Goal: Task Accomplishment & Management: Use online tool/utility

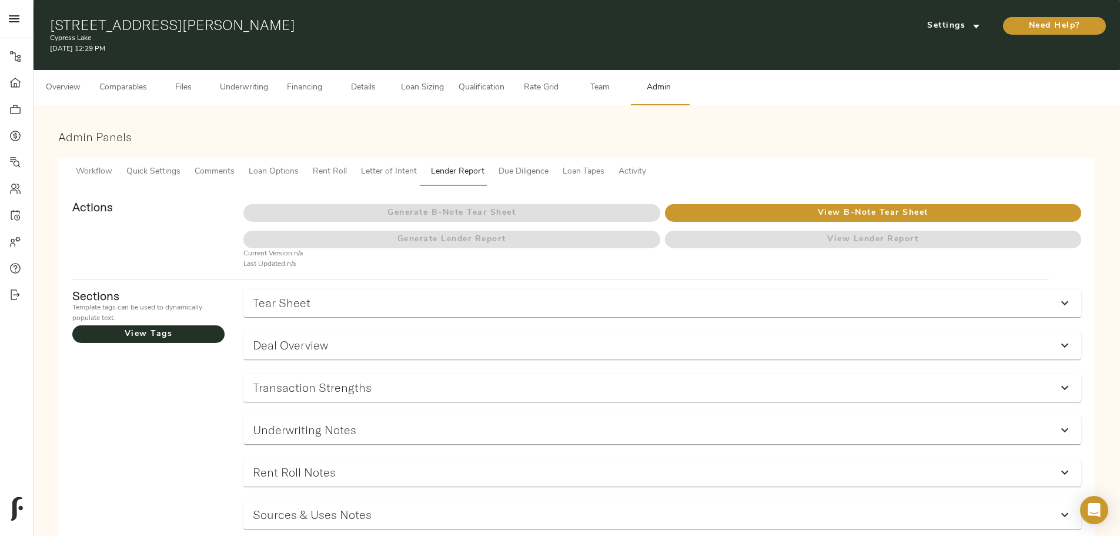
click at [235, 165] on span "Comments" at bounding box center [215, 172] width 40 height 15
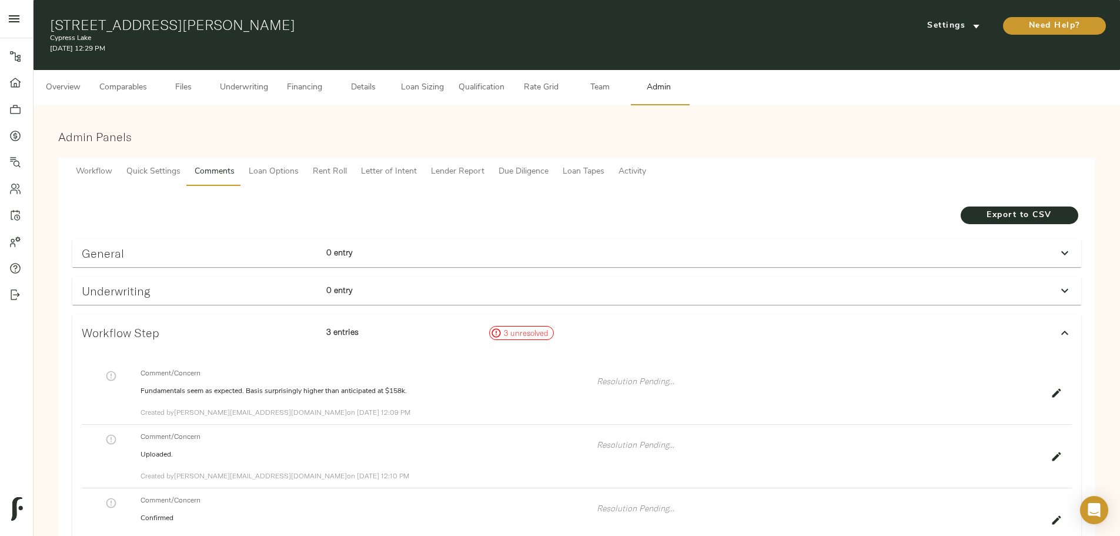
click at [322, 242] on div "General" at bounding box center [199, 253] width 245 height 23
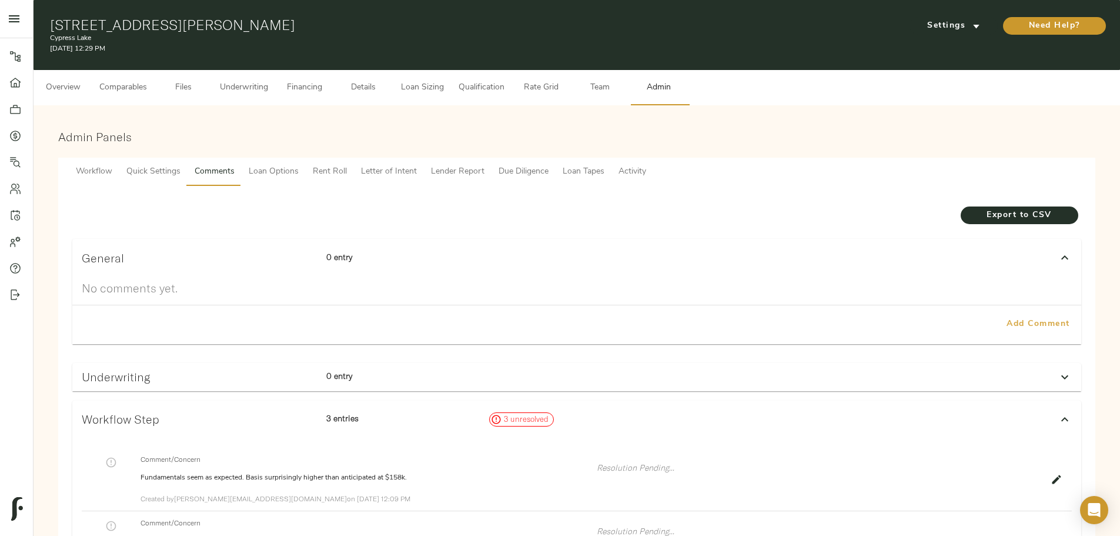
click at [1005, 317] on span "Add Comment" at bounding box center [1038, 324] width 67 height 15
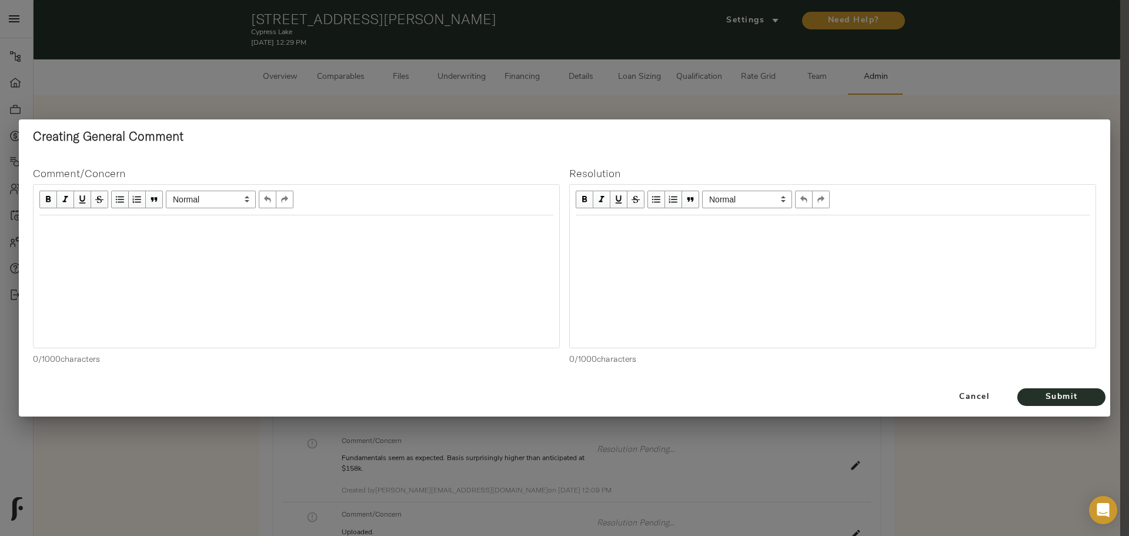
click at [216, 245] on div at bounding box center [297, 281] width 526 height 132
click at [206, 237] on div "Edit text" at bounding box center [296, 228] width 525 height 24
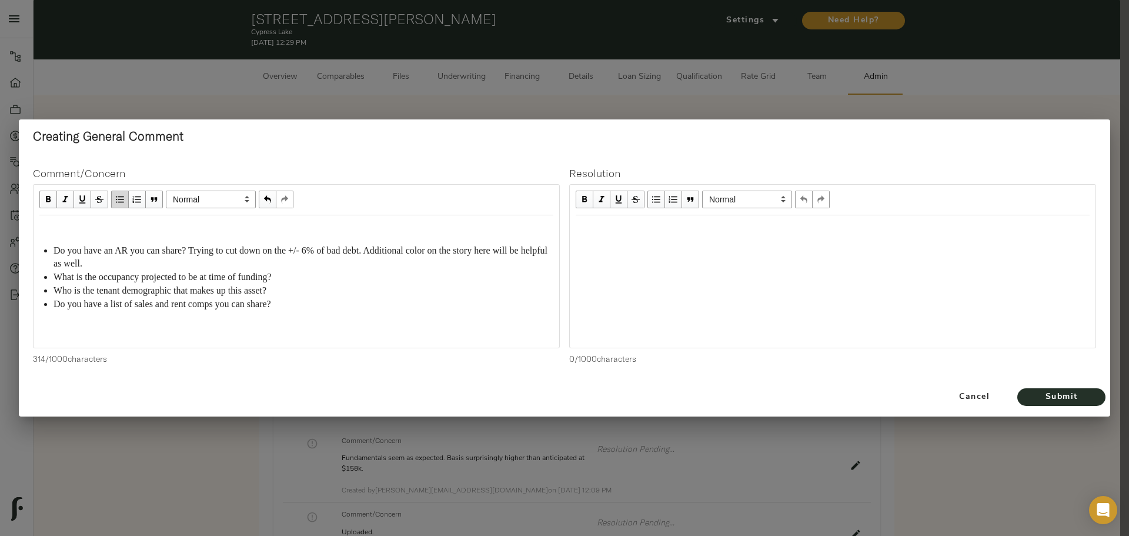
click at [579, 248] on div at bounding box center [833, 281] width 526 height 132
click at [610, 241] on div at bounding box center [833, 281] width 526 height 132
click at [617, 228] on div "Edit text" at bounding box center [833, 228] width 514 height 14
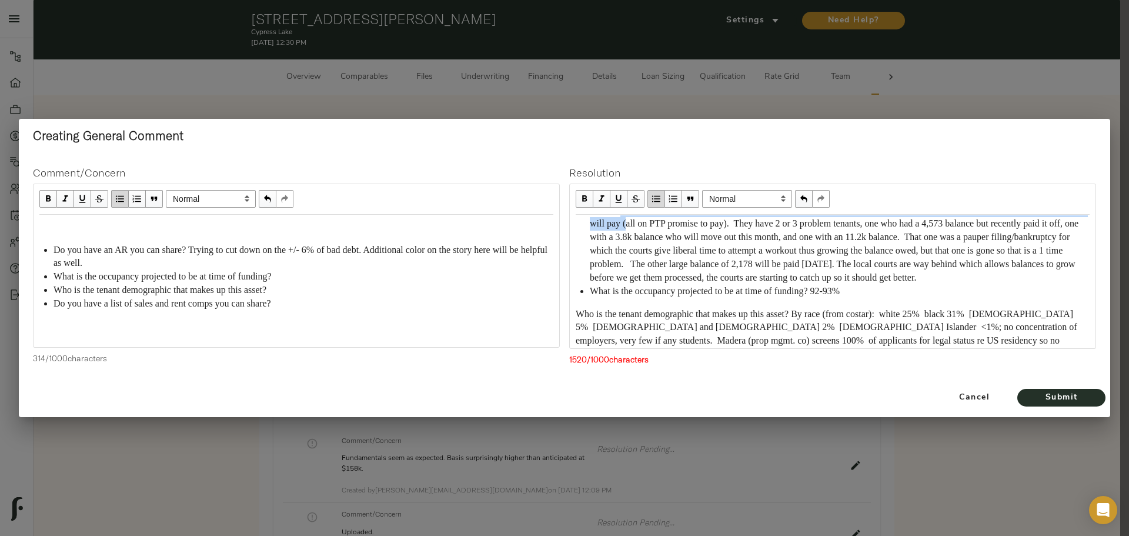
scroll to position [44, 0]
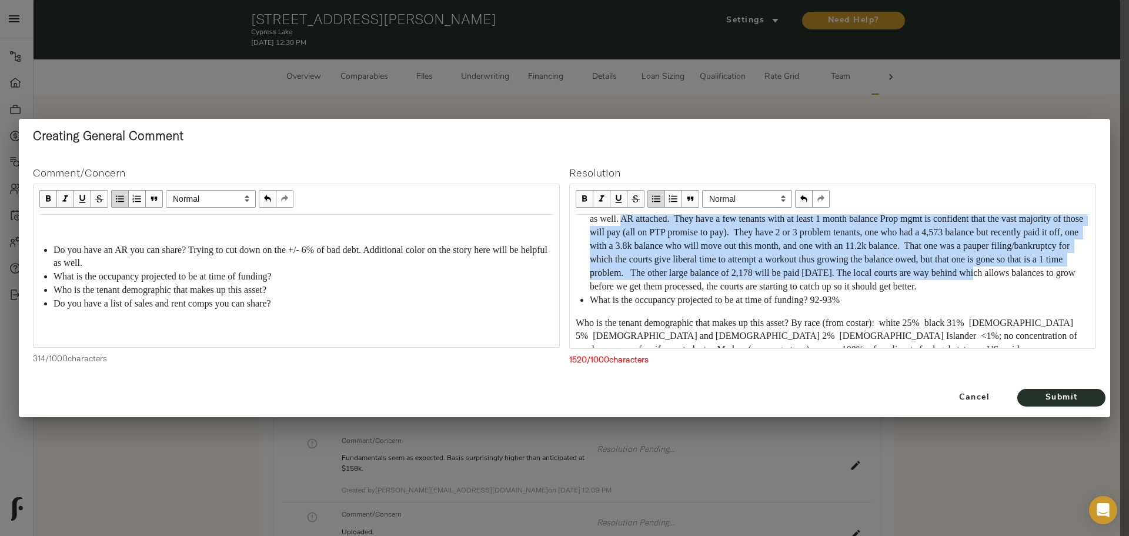
drag, startPoint x: 683, startPoint y: 262, endPoint x: 469, endPoint y: 2, distance: 337.1
click at [784, 280] on span "Do you have an AR you can share? Trying to cut down on the +/- 6% of bad debt. …" at bounding box center [838, 246] width 496 height 91
click at [649, 253] on span "Do you have an AR you can share? Trying to cut down on the +/- 6% of bad debt. …" at bounding box center [838, 246] width 496 height 91
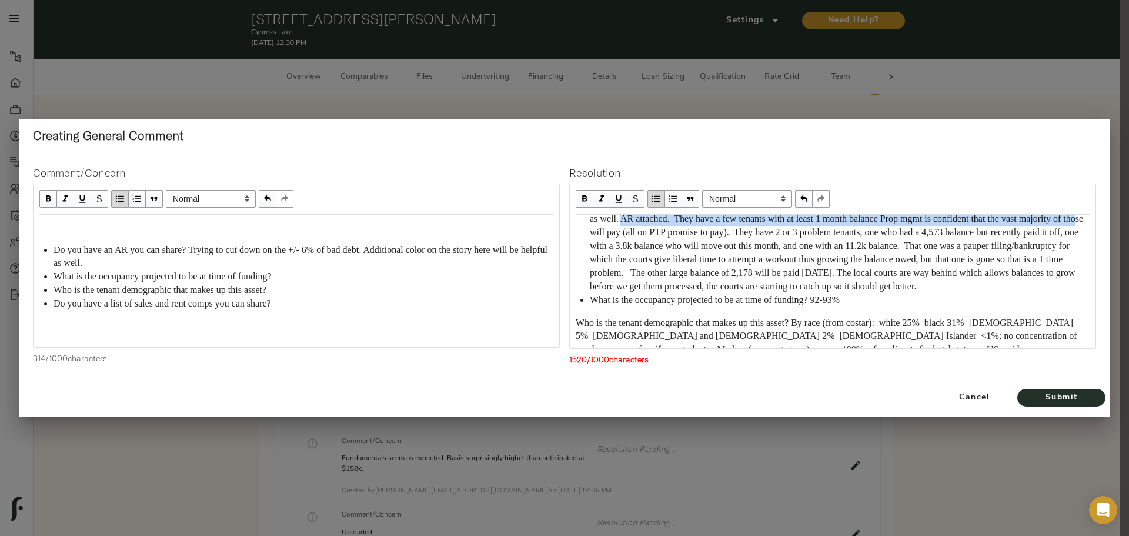
scroll to position [41, 0]
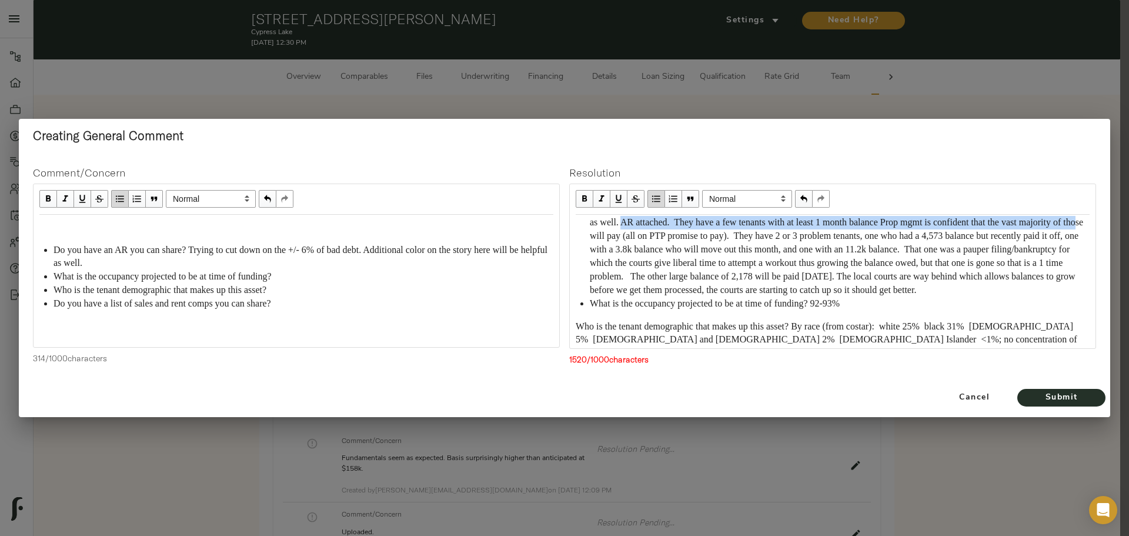
drag, startPoint x: 683, startPoint y: 221, endPoint x: 819, endPoint y: 302, distance: 158.7
click at [819, 297] on div "Do you have an AR you can share? Trying to cut down on the +/- 6% of bad debt. …" at bounding box center [840, 250] width 500 height 94
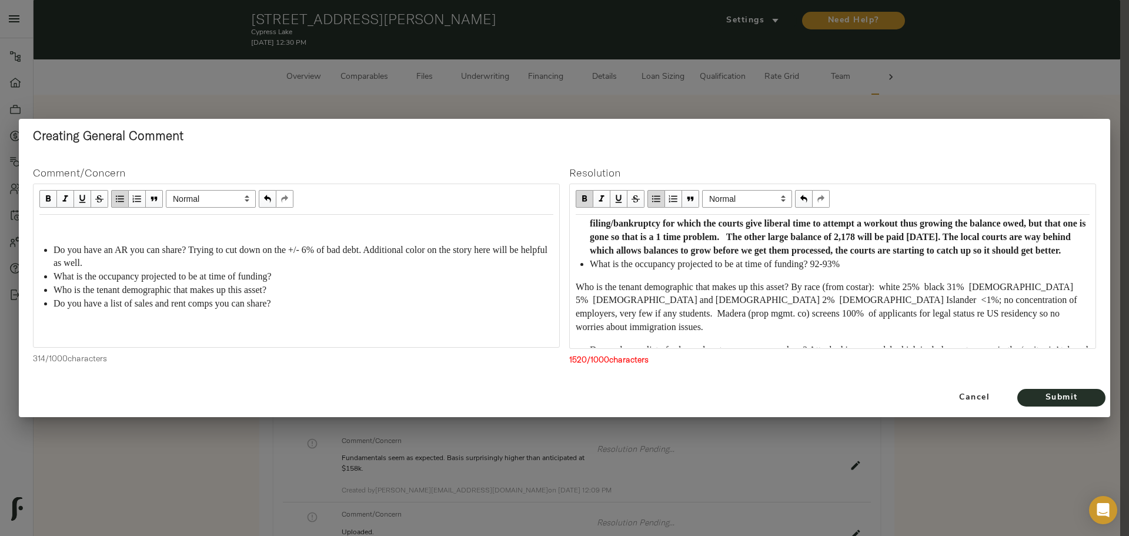
scroll to position [99, 0]
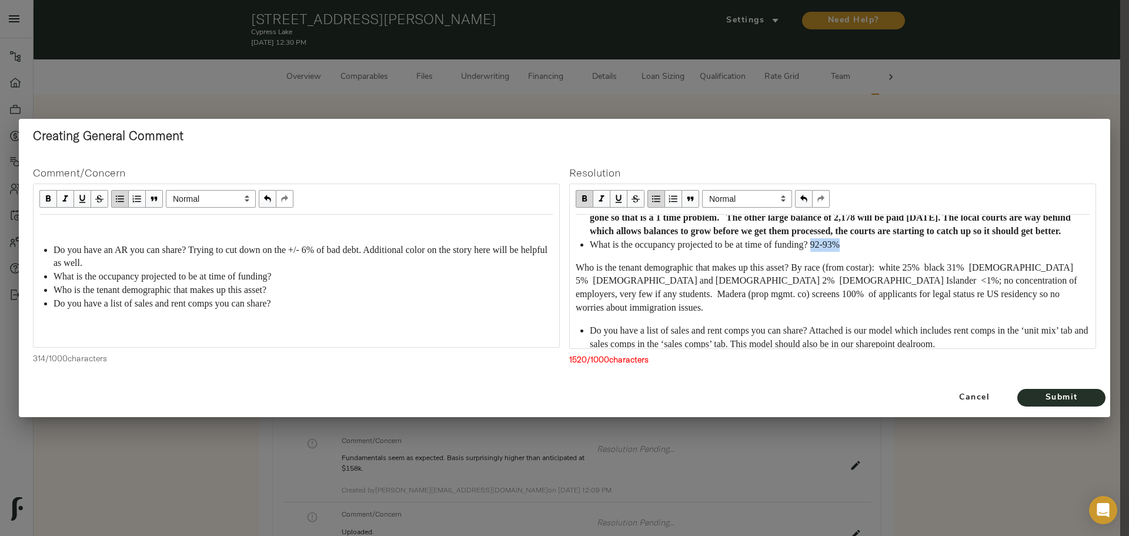
drag, startPoint x: 831, startPoint y: 274, endPoint x: 870, endPoint y: 276, distance: 39.4
click at [870, 252] on div "What is the occupancy projected to be at time of funding? 92-93%" at bounding box center [840, 245] width 500 height 14
click at [579, 289] on span "Who is the tenant demographic that makes up this asset? By race (from costar): …" at bounding box center [828, 287] width 504 height 51
click at [576, 292] on span "Who is the tenant demographic that makes up this asset? By race (from costar): …" at bounding box center [828, 287] width 504 height 51
click at [659, 199] on span "button" at bounding box center [656, 198] width 13 height 13
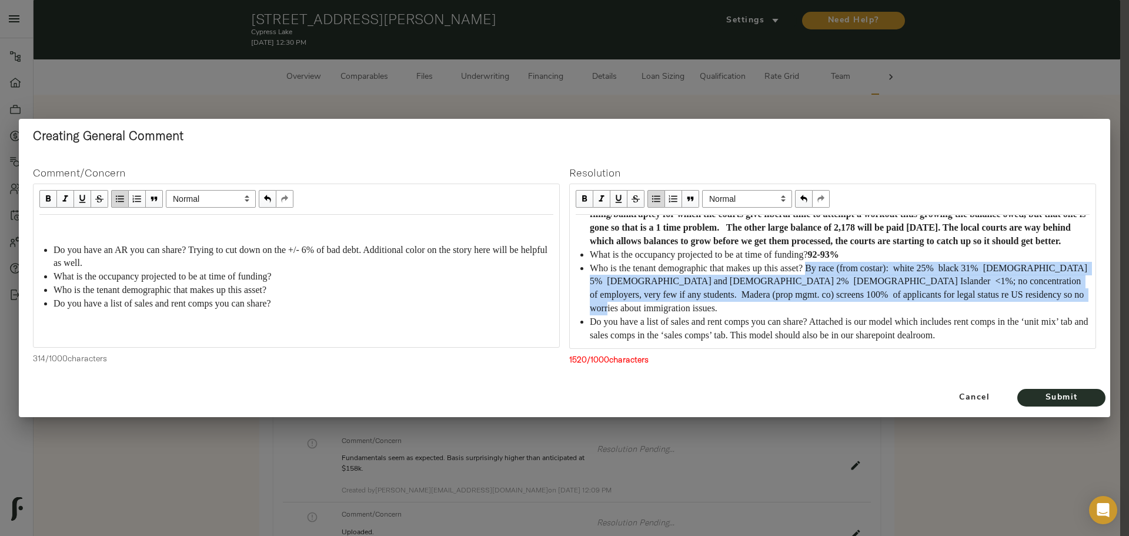
drag, startPoint x: 830, startPoint y: 286, endPoint x: 699, endPoint y: 323, distance: 136.4
click at [699, 316] on div "Who is the tenant demographic that makes up this asset? By race (from costar): …" at bounding box center [840, 289] width 500 height 54
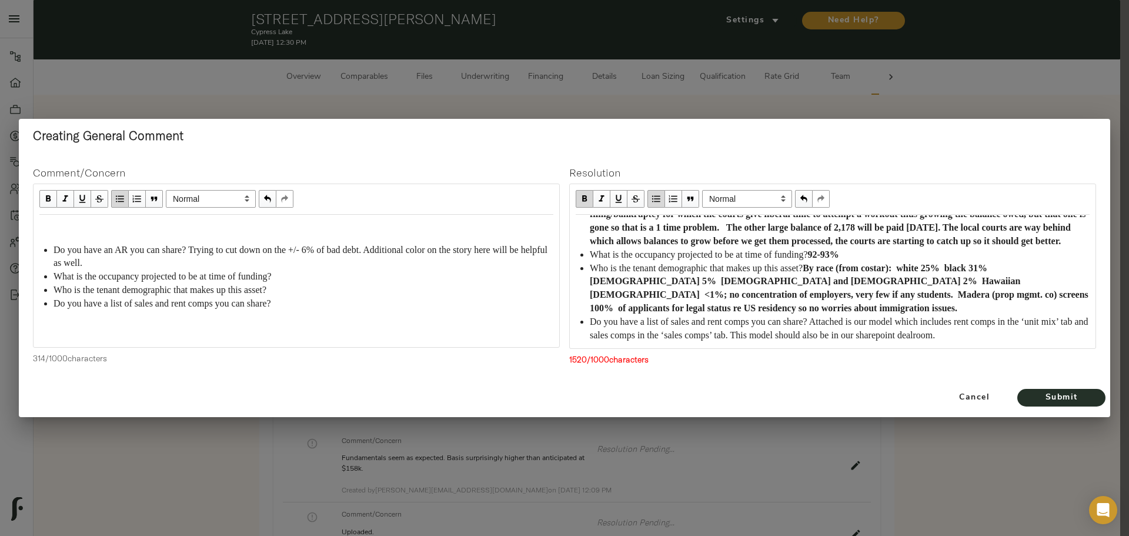
click at [852, 316] on div "Who is the tenant demographic that makes up this asset? By race (from costar): …" at bounding box center [840, 289] width 500 height 54
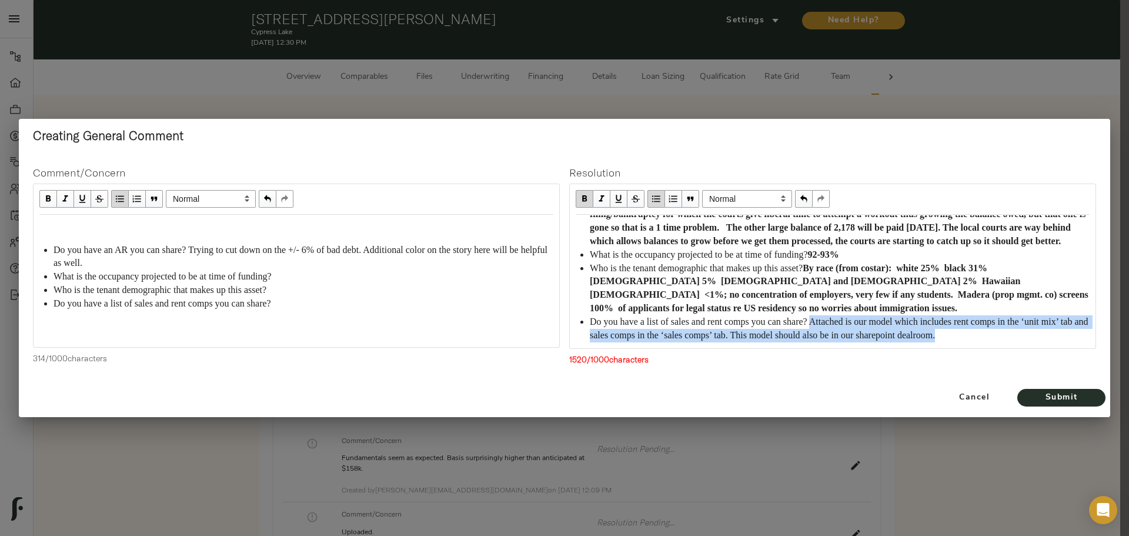
drag, startPoint x: 829, startPoint y: 323, endPoint x: 1027, endPoint y: 339, distance: 198.8
click at [1027, 339] on div "Do you have a list of sales and rent comps you can share? Attached is our model…" at bounding box center [840, 328] width 500 height 27
click at [1044, 333] on div "Do you have a list of sales and rent comps you can share? Attached is our model…" at bounding box center [840, 328] width 500 height 27
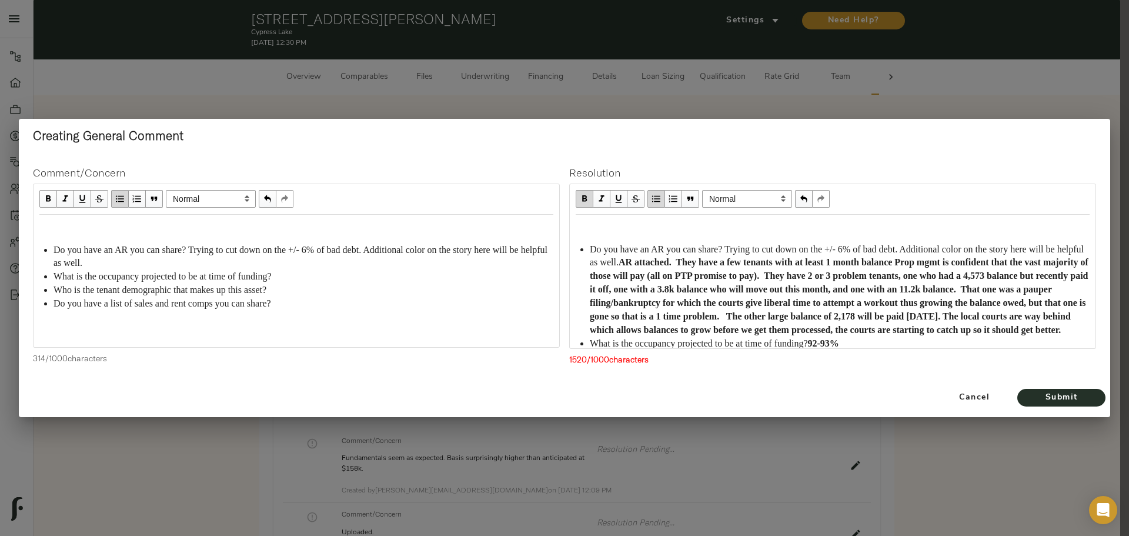
scroll to position [0, 0]
click at [1079, 393] on span "Submit" at bounding box center [1061, 397] width 65 height 15
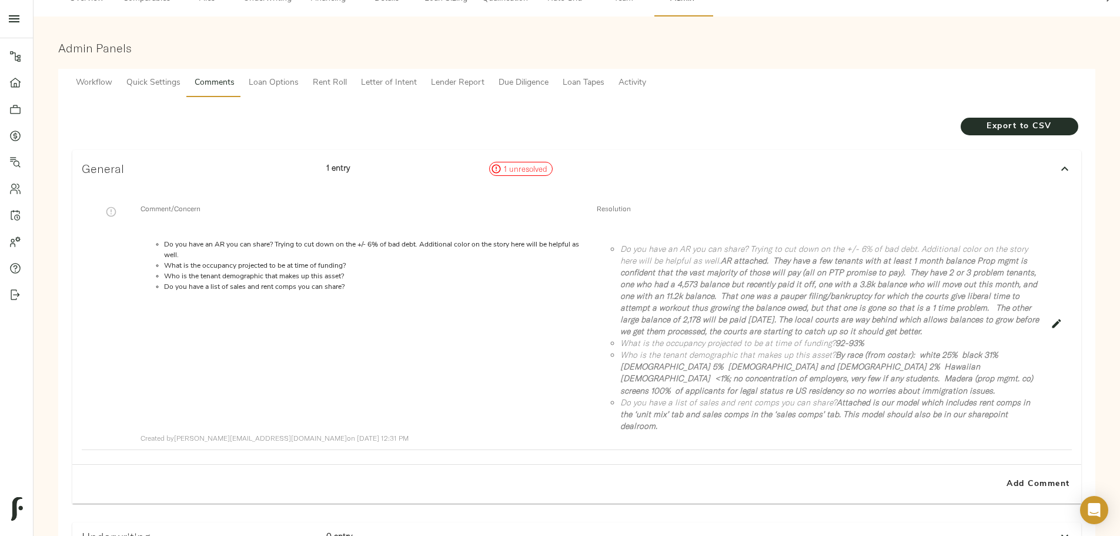
scroll to position [16, 0]
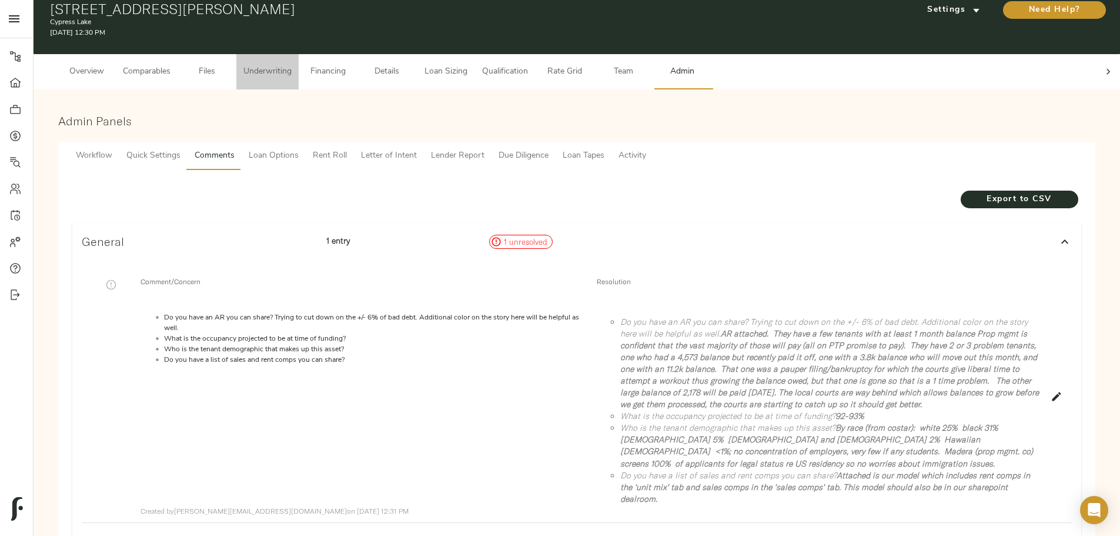
click at [299, 75] on button "Underwriting" at bounding box center [267, 71] width 62 height 35
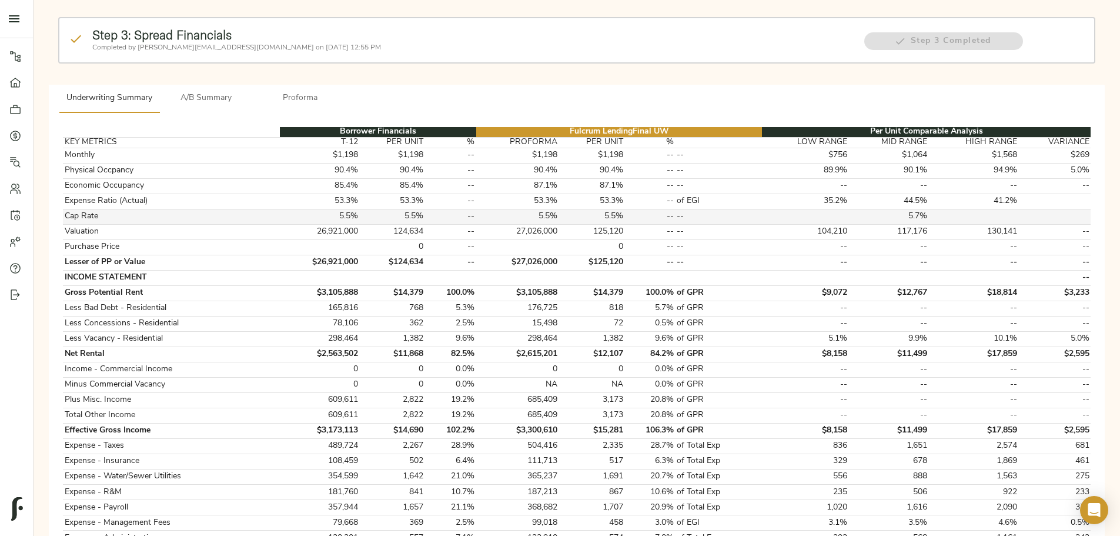
scroll to position [118, 0]
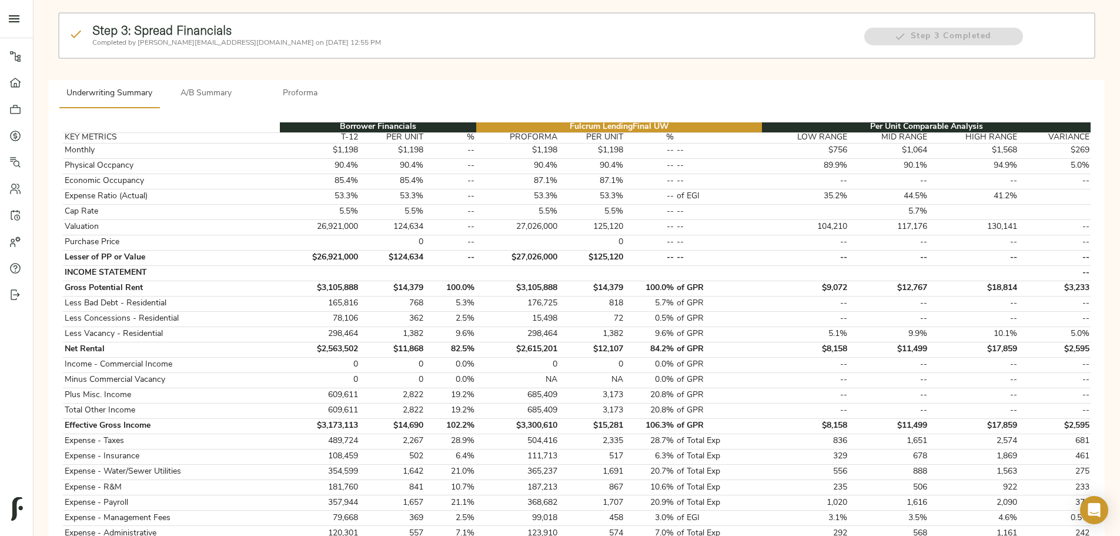
click at [221, 186] on div "Step 3: Spread Financials Completed by zach@fulcrumlendingcorp.com on September…" at bounding box center [577, 485] width 1068 height 977
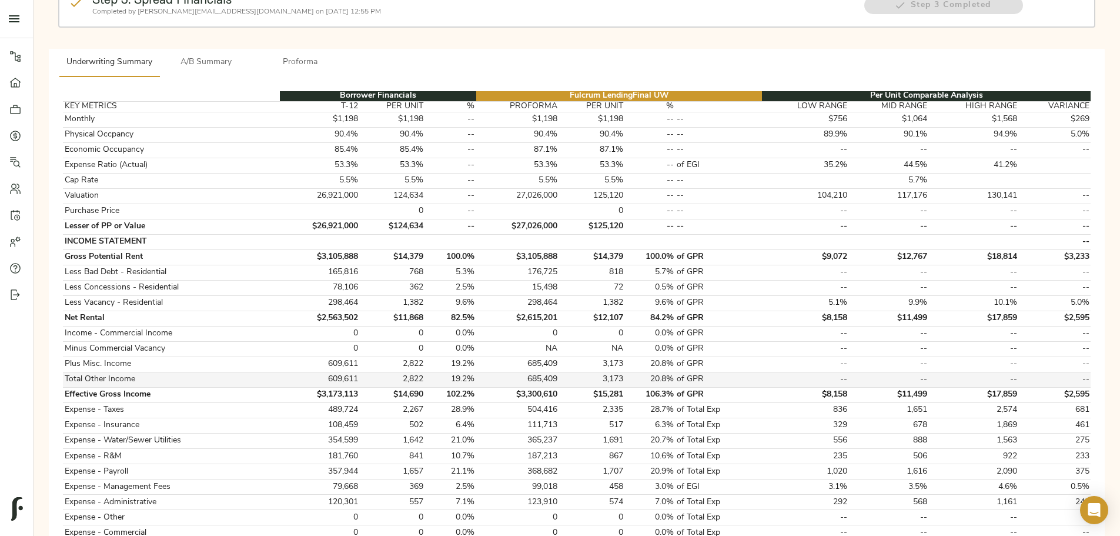
scroll to position [176, 0]
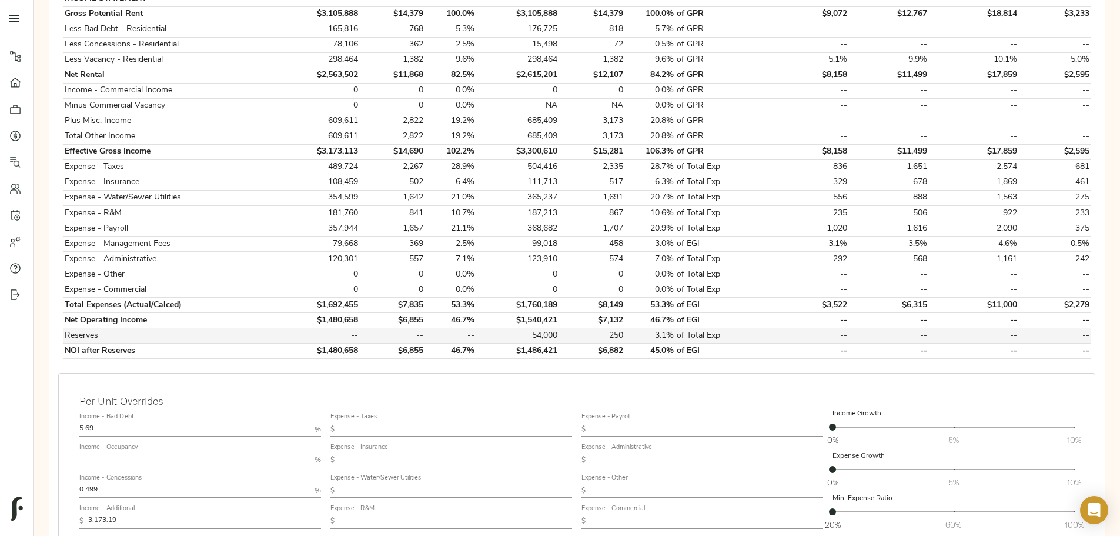
scroll to position [412, 0]
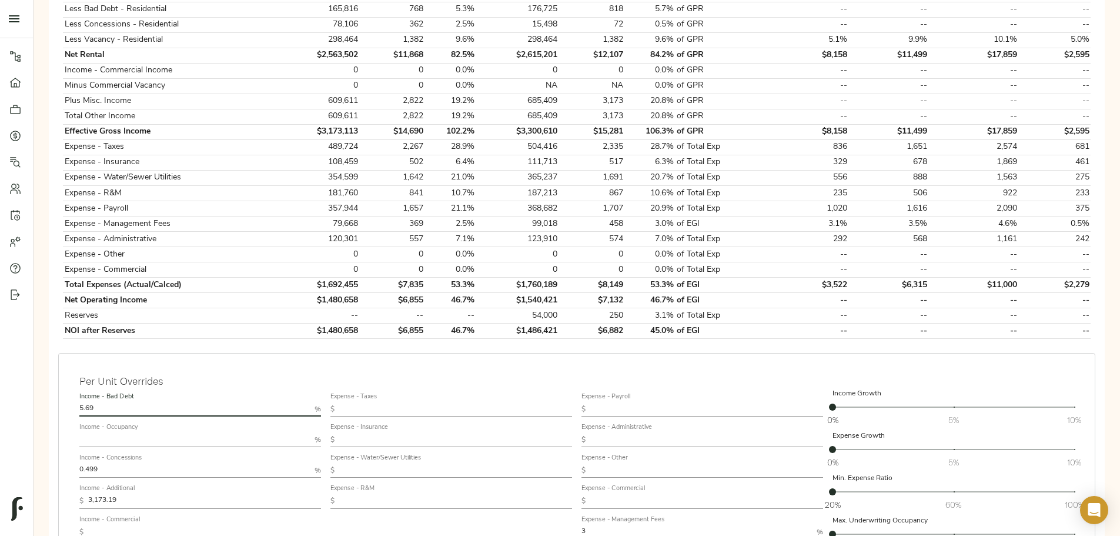
drag, startPoint x: 295, startPoint y: 382, endPoint x: 268, endPoint y: 385, distance: 27.8
click at [268, 165] on div "Income - Bad Debt 5.69 % Income - Occupancy % Income - Concessions 0.499 % Inco…" at bounding box center [200, 493] width 251 height 221
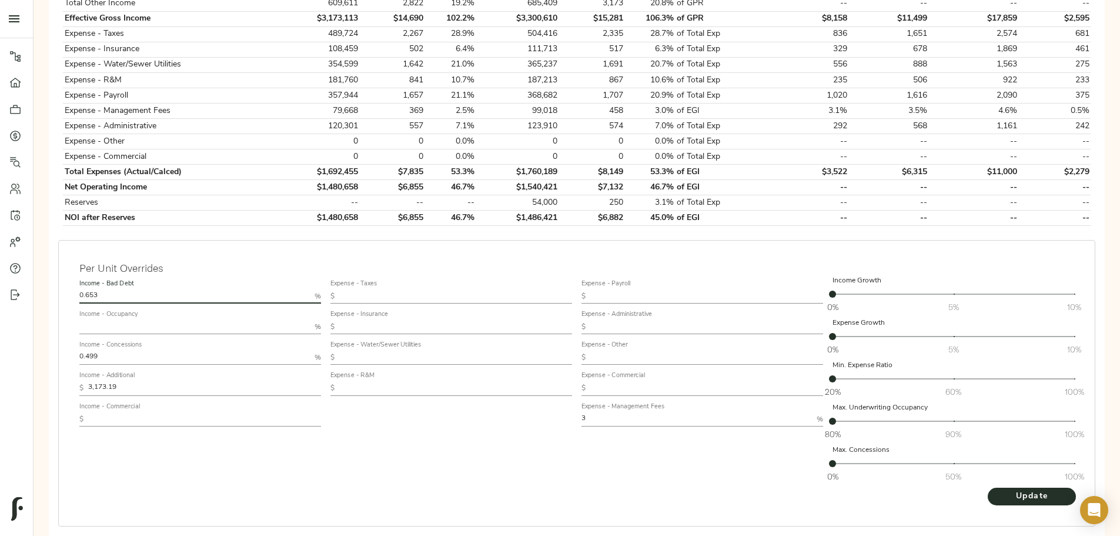
scroll to position [529, 0]
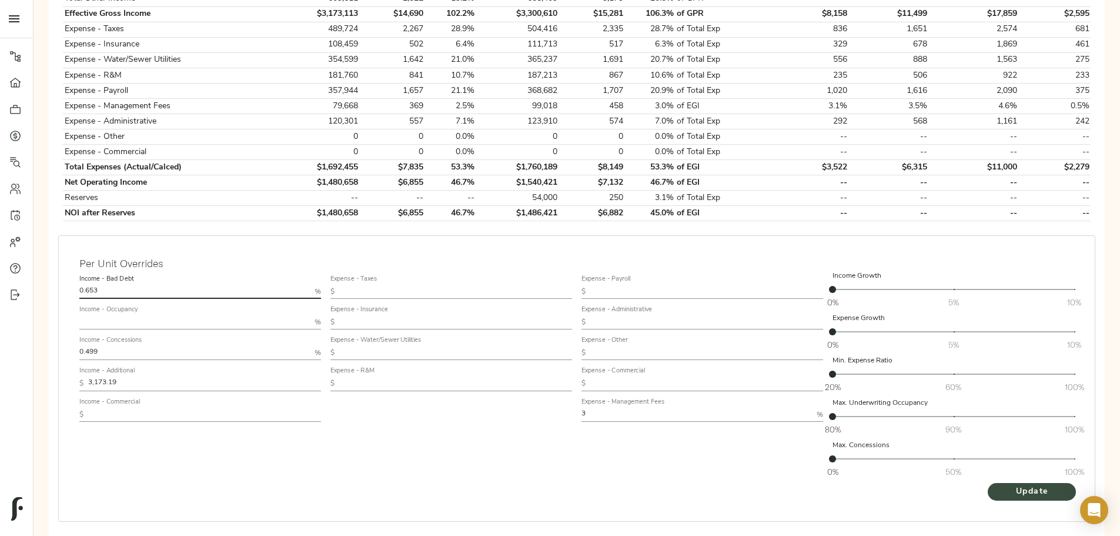
type input "0.653"
click at [440, 165] on span "Update" at bounding box center [1032, 492] width 65 height 15
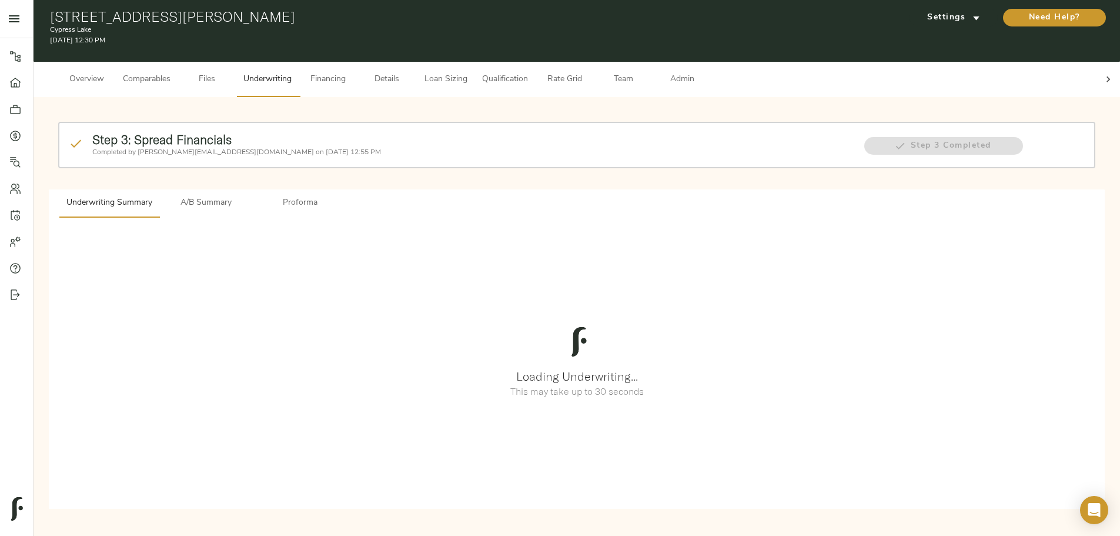
scroll to position [0, 0]
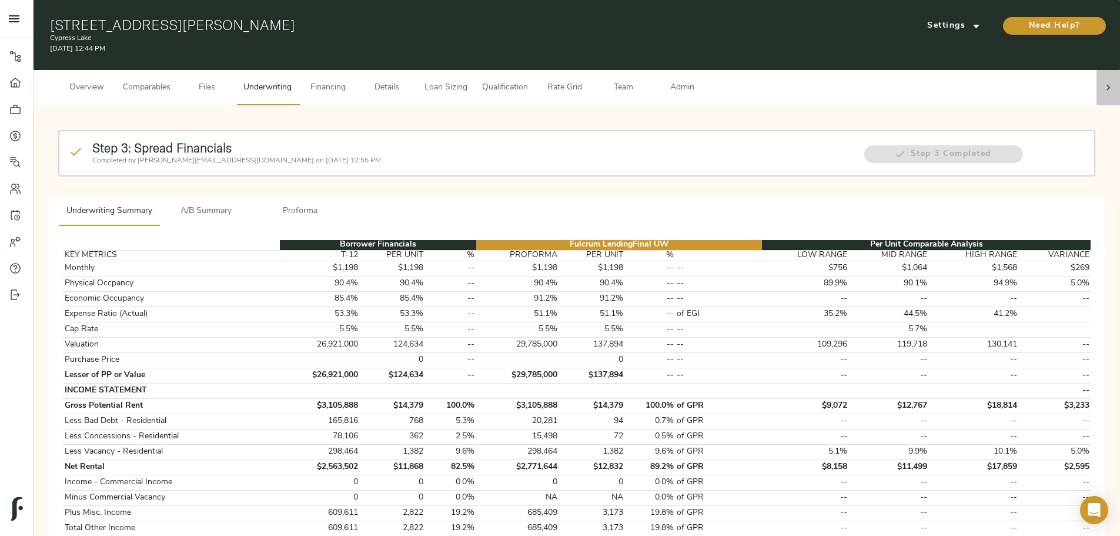
click at [440, 82] on icon at bounding box center [1109, 88] width 12 height 12
click at [440, 84] on span "Admin" at bounding box center [682, 88] width 45 height 15
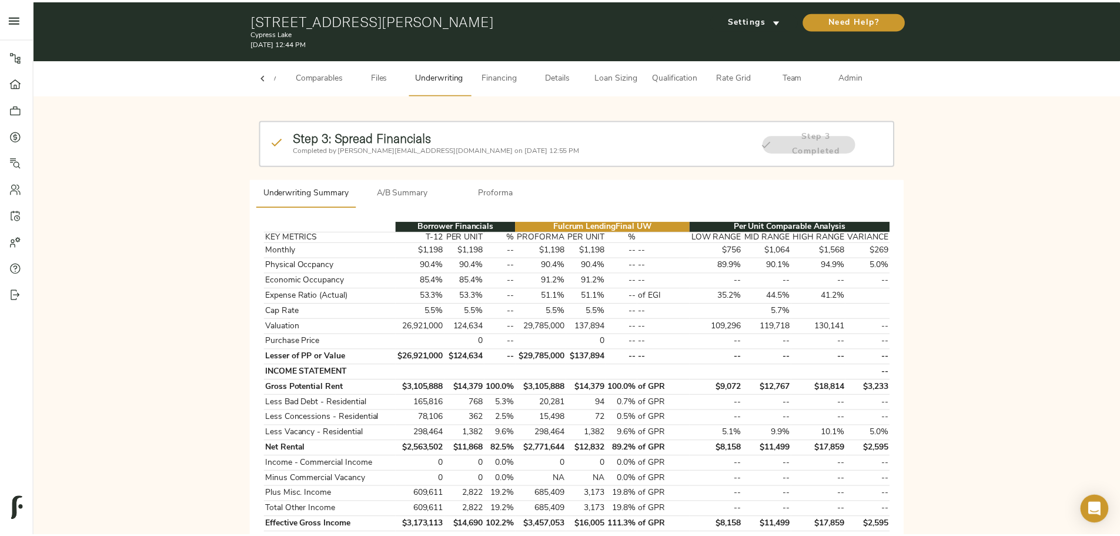
scroll to position [0, 46]
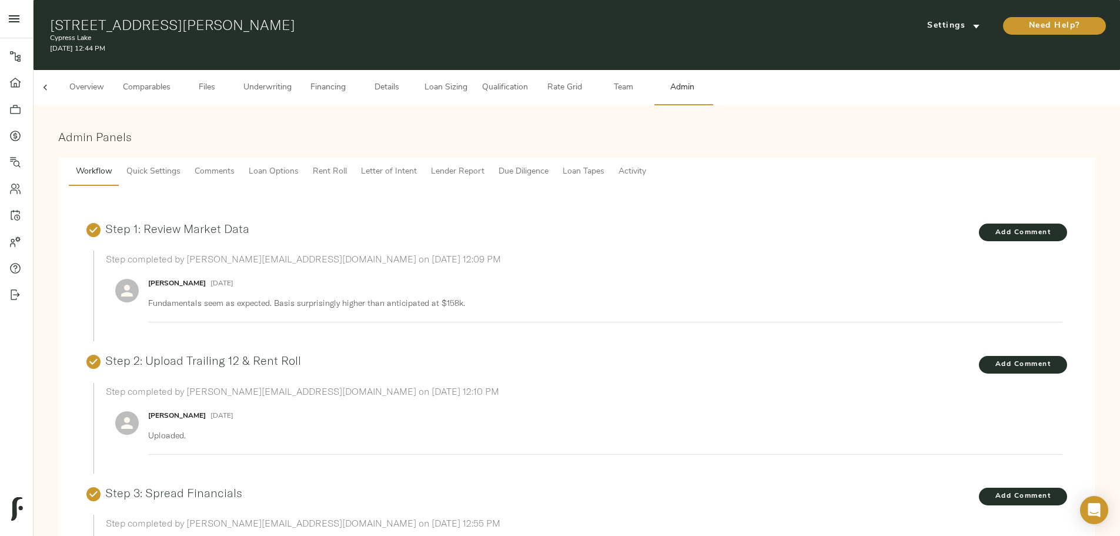
click at [235, 165] on span "Comments" at bounding box center [215, 172] width 40 height 15
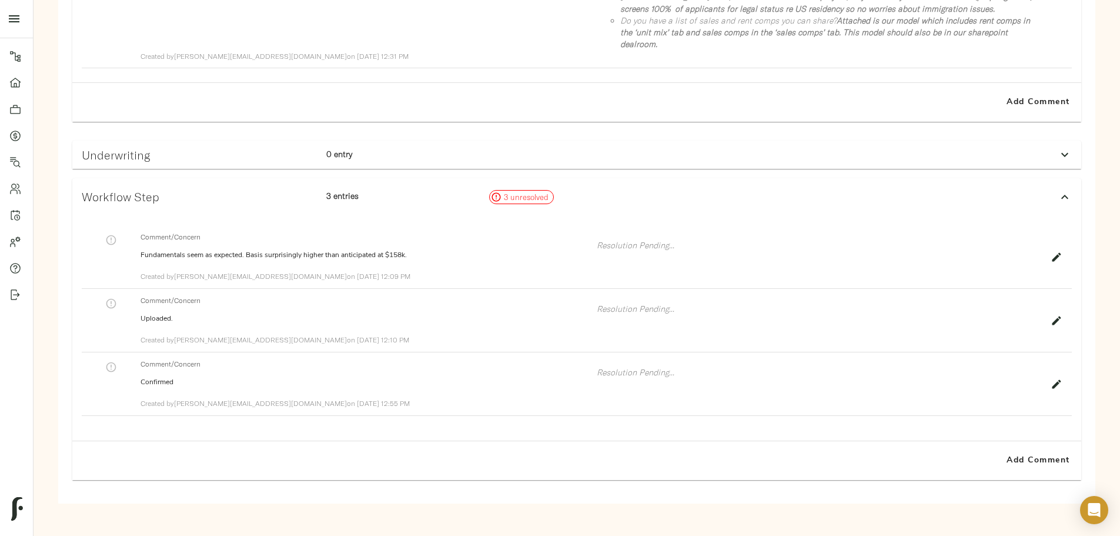
scroll to position [588, 0]
click at [440, 156] on p "0 entry" at bounding box center [402, 150] width 153 height 12
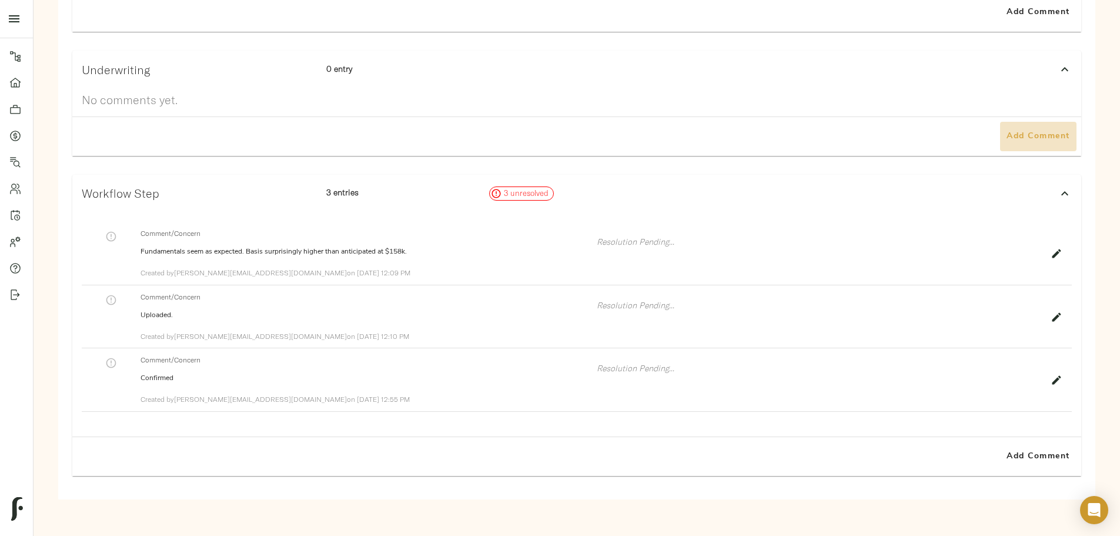
click at [440, 151] on button "Add Comment" at bounding box center [1038, 136] width 76 height 29
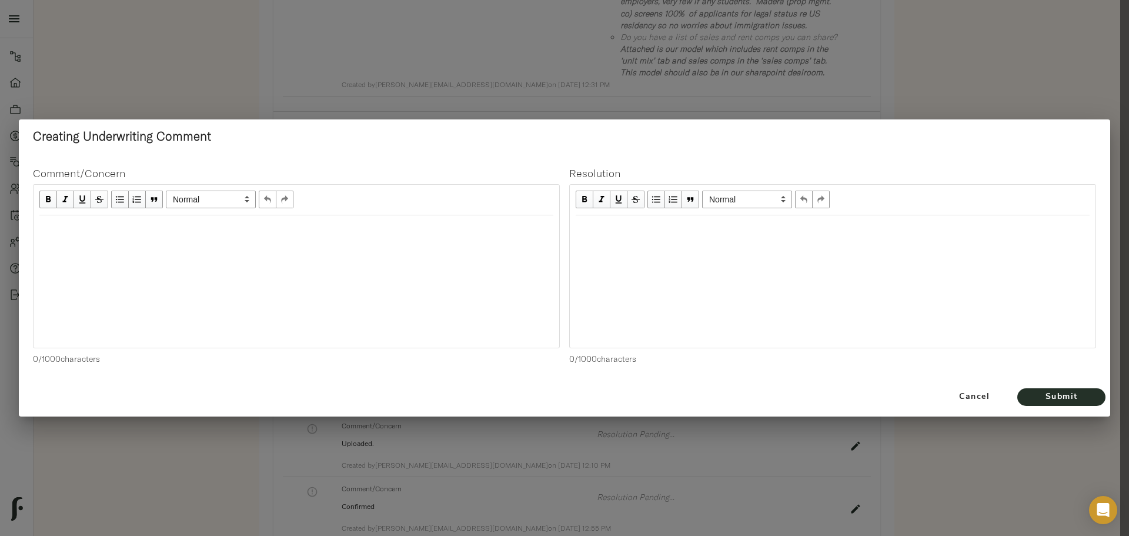
click at [378, 165] on div "Edit text" at bounding box center [296, 228] width 514 height 14
click at [143, 165] on span "After review of AR report, bad debt" at bounding box center [106, 227] width 135 height 10
click at [189, 165] on div "After review of AR report, bad debt" at bounding box center [296, 228] width 525 height 24
click at [440, 165] on div "Edit text" at bounding box center [833, 228] width 514 height 14
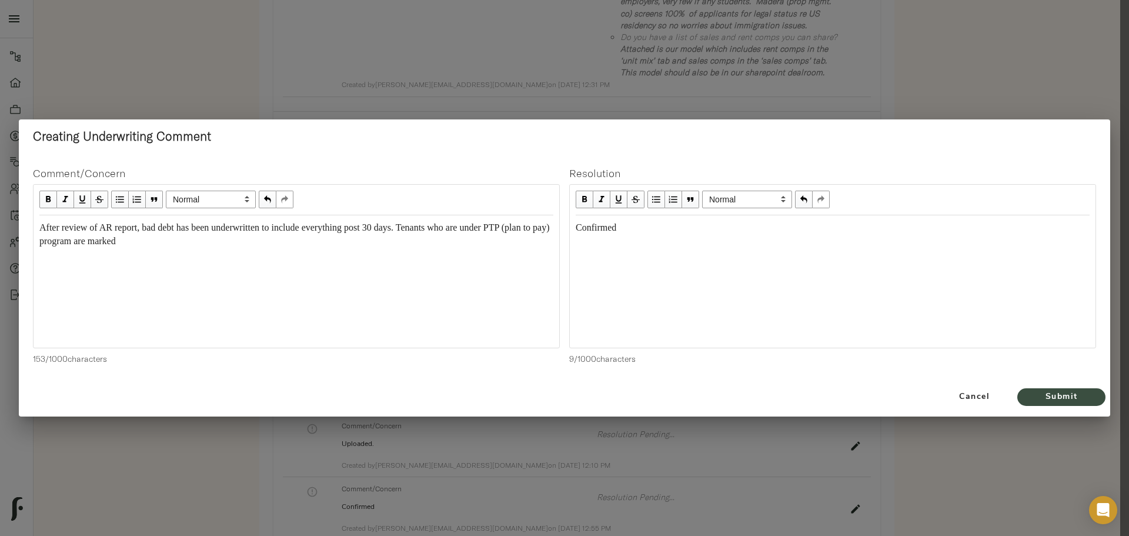
click at [440, 165] on span "Submit" at bounding box center [1061, 397] width 65 height 15
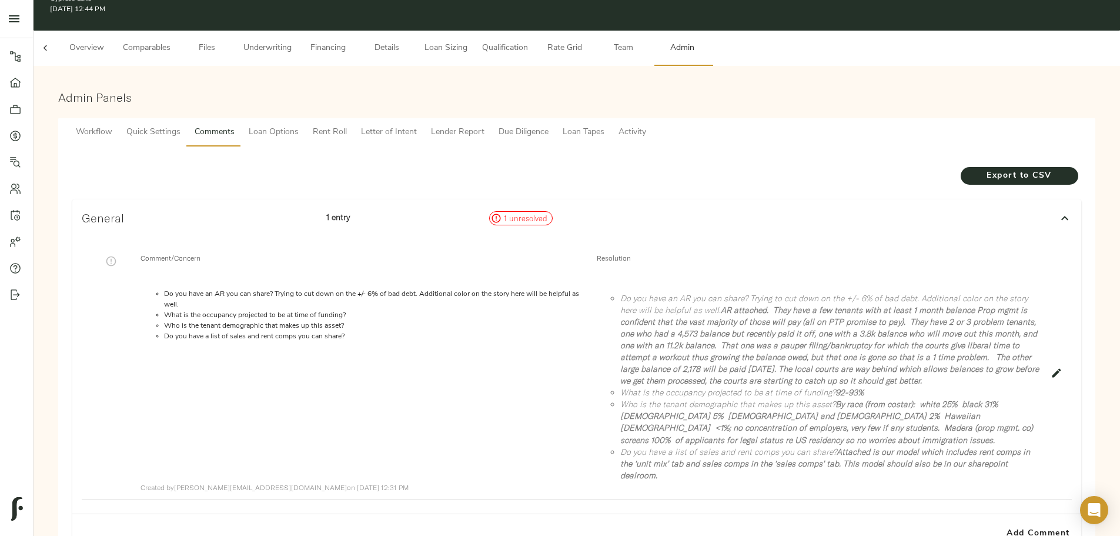
scroll to position [0, 0]
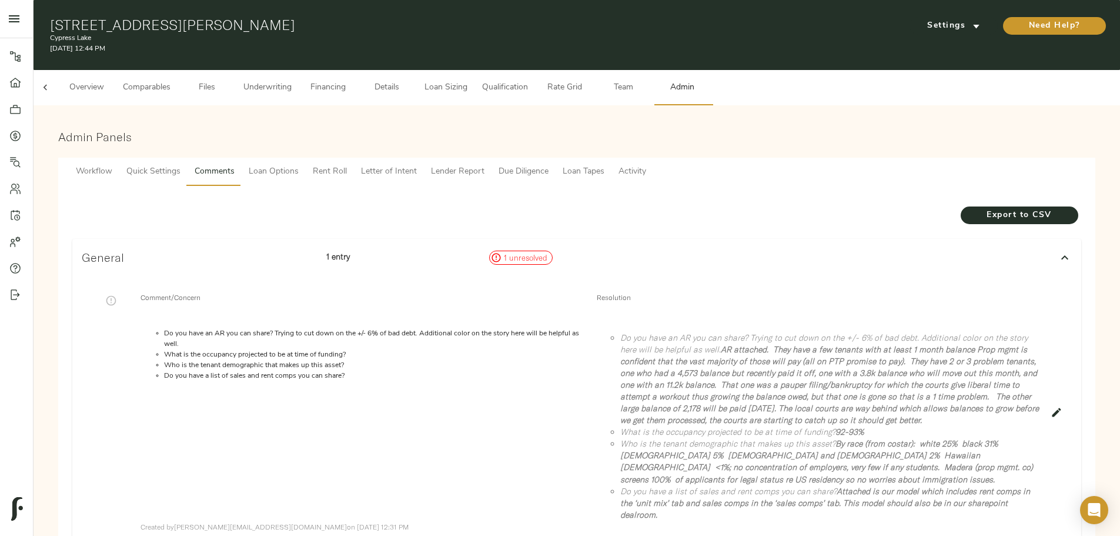
click at [292, 81] on span "Underwriting" at bounding box center [267, 88] width 48 height 15
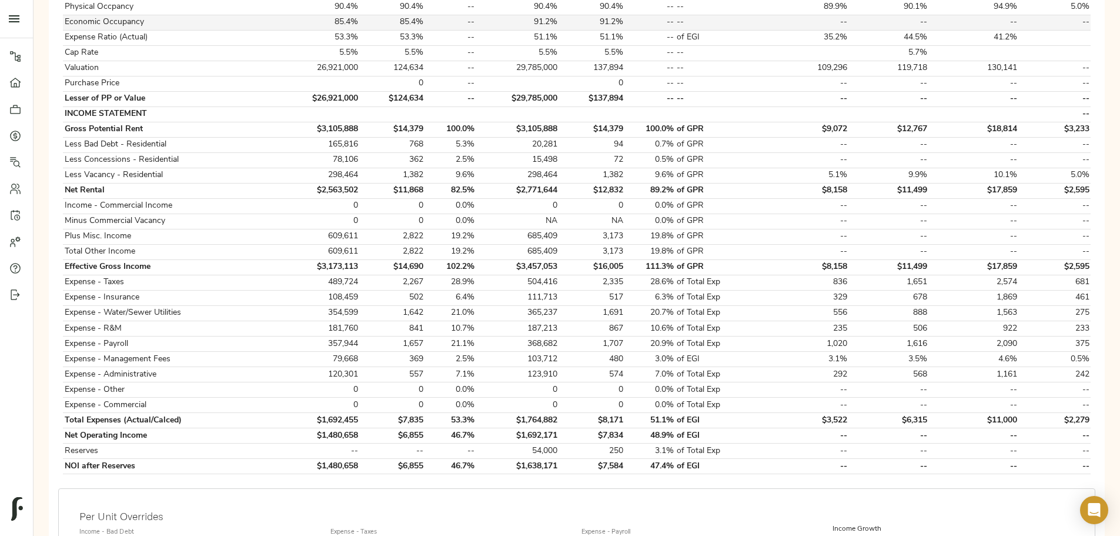
scroll to position [294, 0]
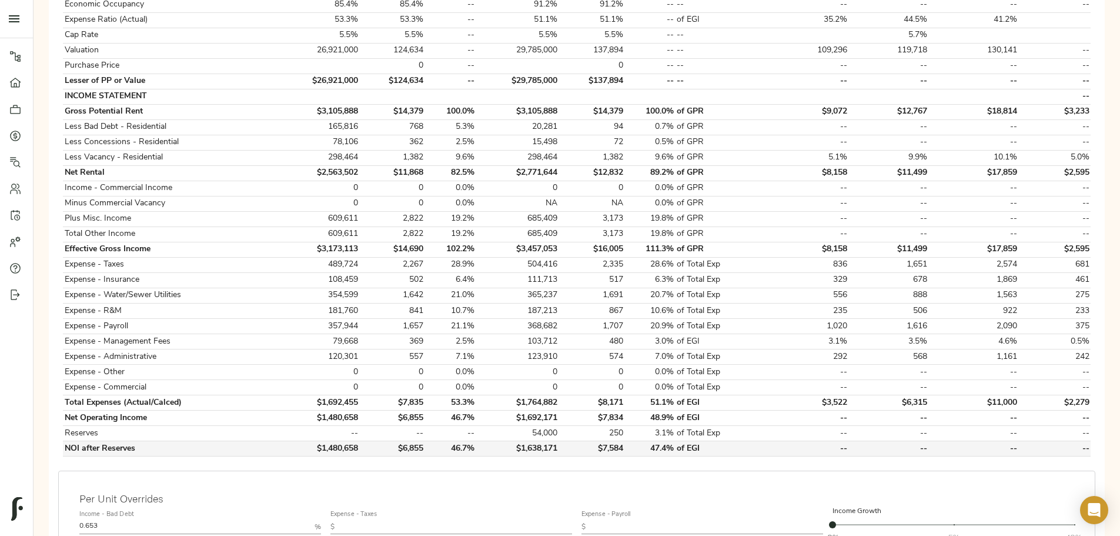
click at [440, 165] on td "$1,638,171" at bounding box center [517, 448] width 83 height 15
copy td "$1,638,171"
click at [200, 165] on div "Step 3: Spread Financials Completed by [PERSON_NAME][EMAIL_ADDRESS][DOMAIN_NAME…" at bounding box center [577, 309] width 1068 height 977
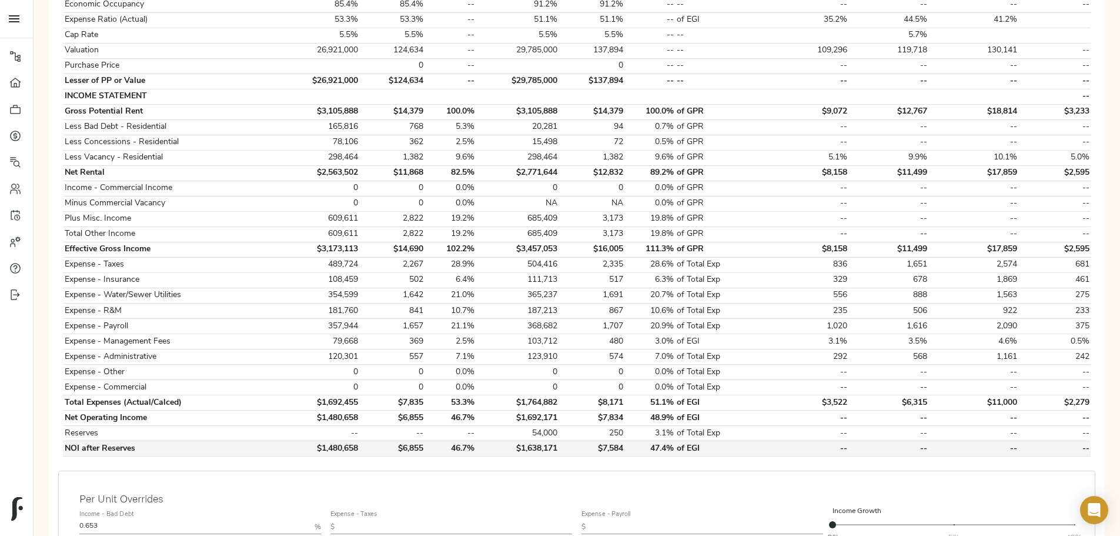
click at [440, 165] on td "$1,638,171" at bounding box center [517, 448] width 83 height 15
copy td "$1,638,171"
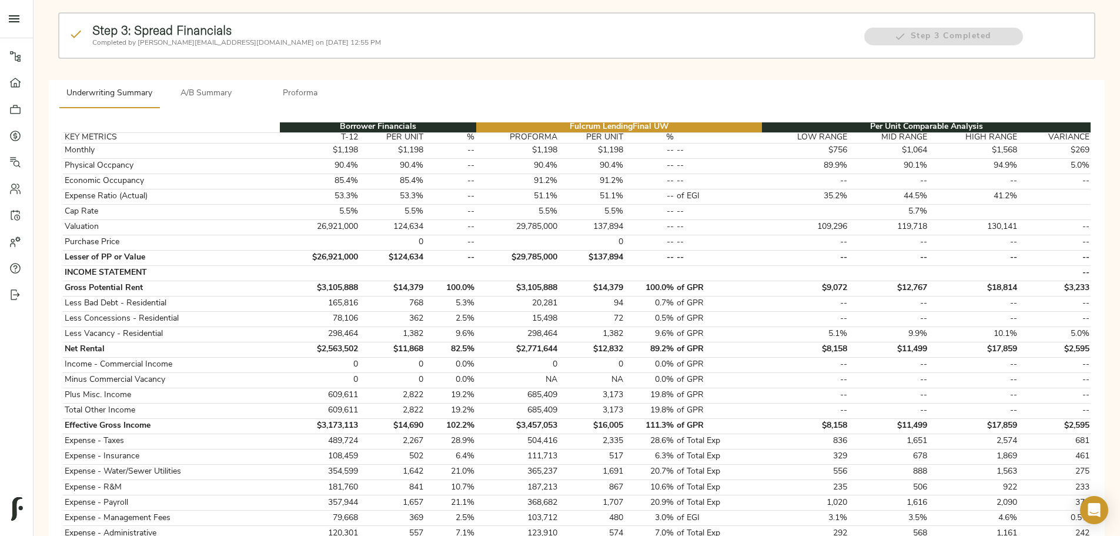
scroll to position [0, 0]
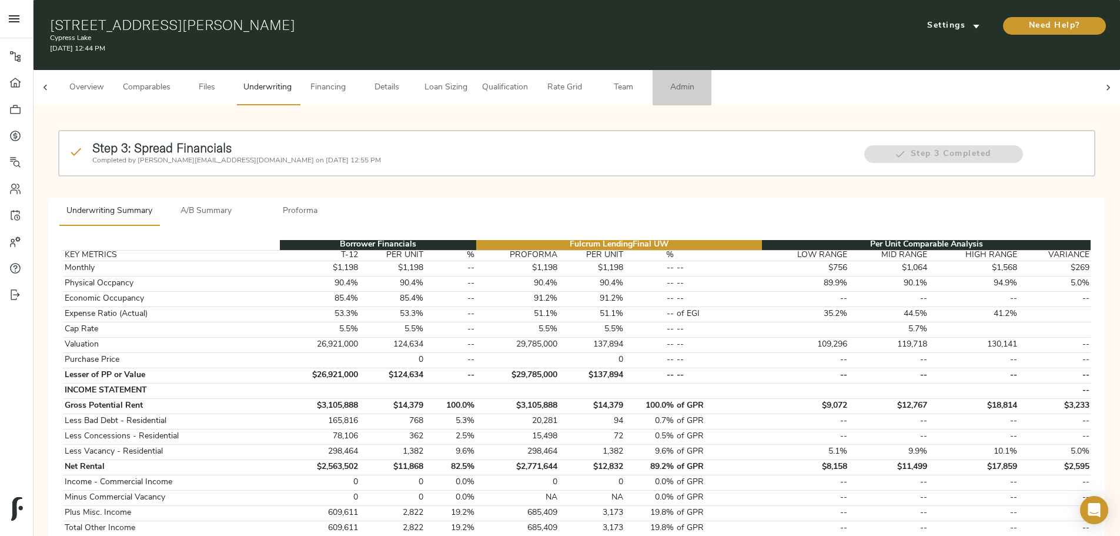
click at [440, 81] on span "Admin" at bounding box center [682, 88] width 45 height 15
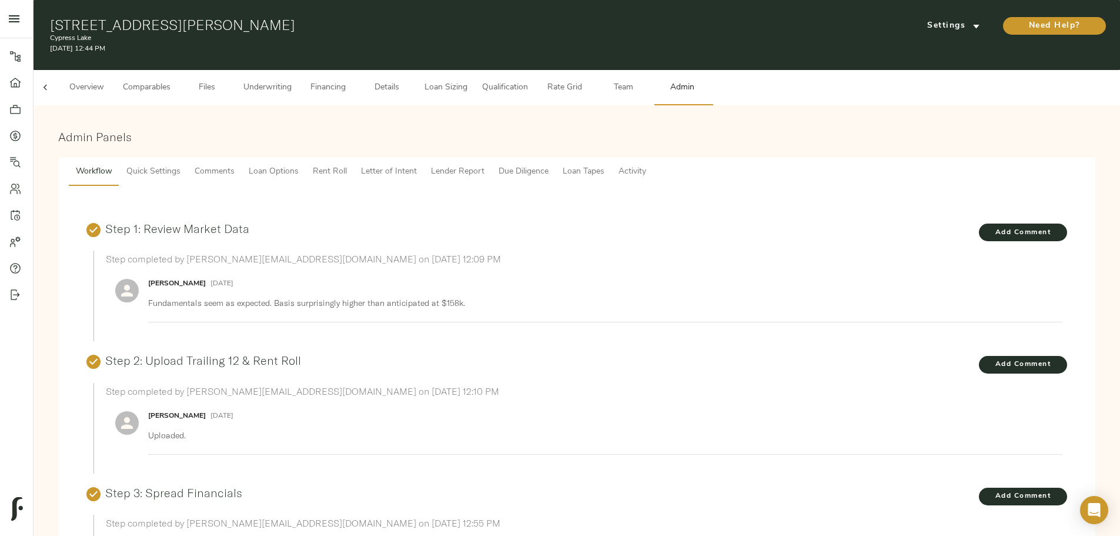
click at [440, 165] on span "Lender Report" at bounding box center [458, 172] width 54 height 15
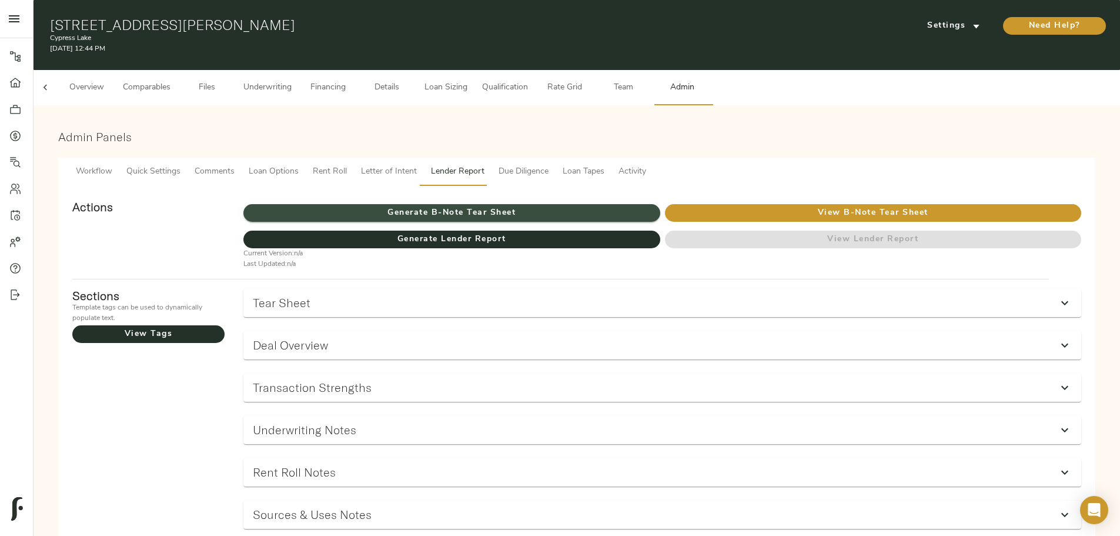
click at [440, 165] on span "Generate B-Note Tear Sheet" at bounding box center [451, 213] width 416 height 15
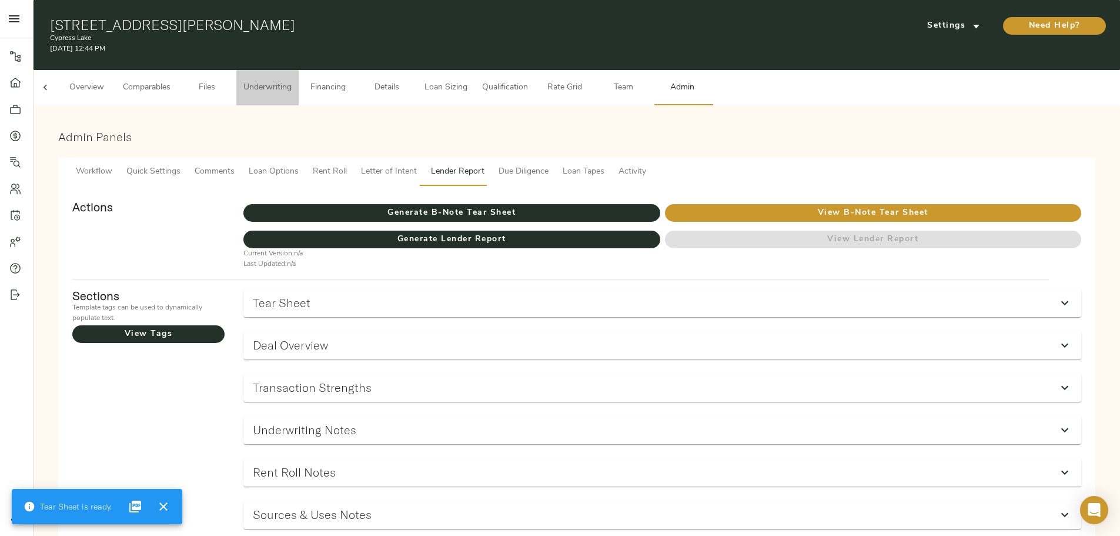
click at [292, 81] on span "Underwriting" at bounding box center [267, 88] width 48 height 15
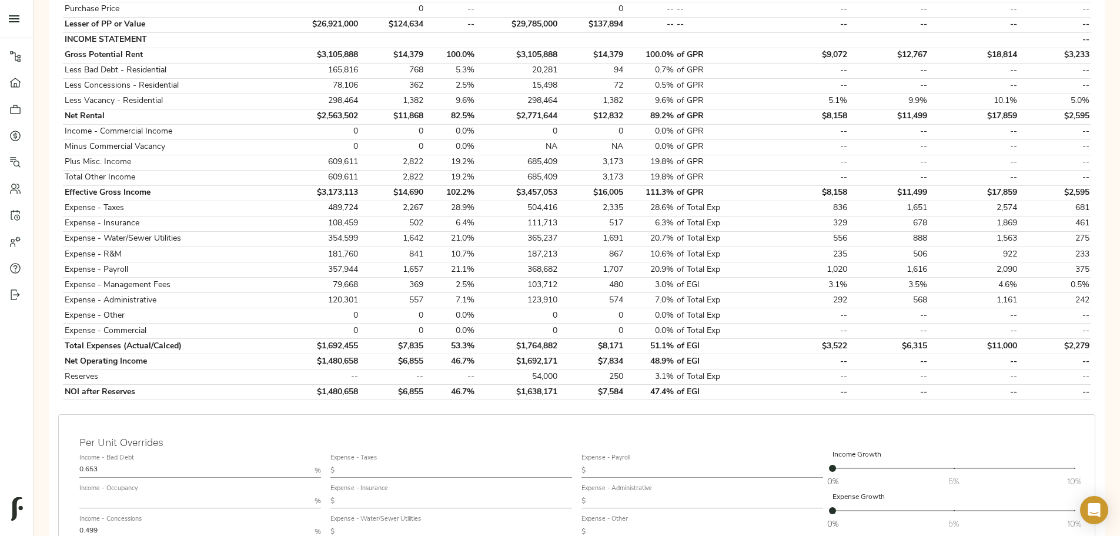
scroll to position [412, 0]
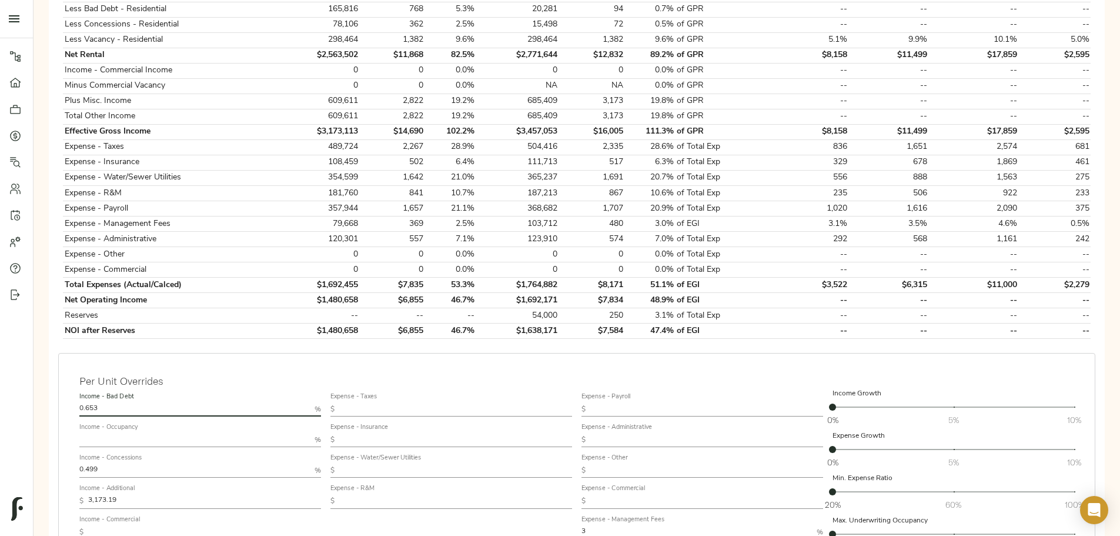
drag, startPoint x: 304, startPoint y: 385, endPoint x: 265, endPoint y: 390, distance: 39.8
click at [265, 165] on div "Per Unit Overrides Income - Bad Debt 0.653 % Income - Occupancy % Income - Conc…" at bounding box center [576, 496] width 1037 height 286
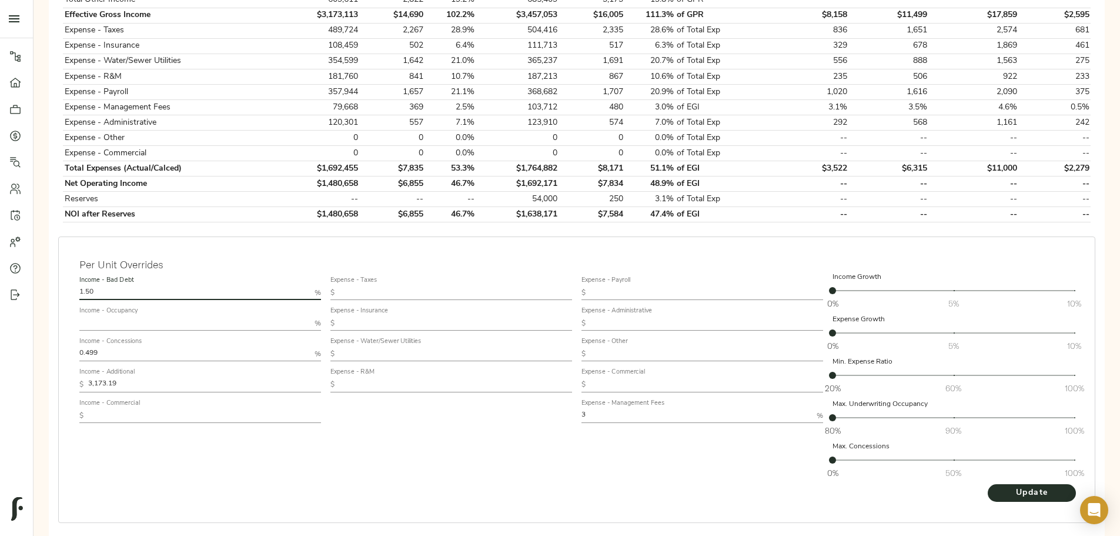
scroll to position [529, 0]
type input "1.5"
click at [440, 165] on span "Update" at bounding box center [1032, 492] width 65 height 15
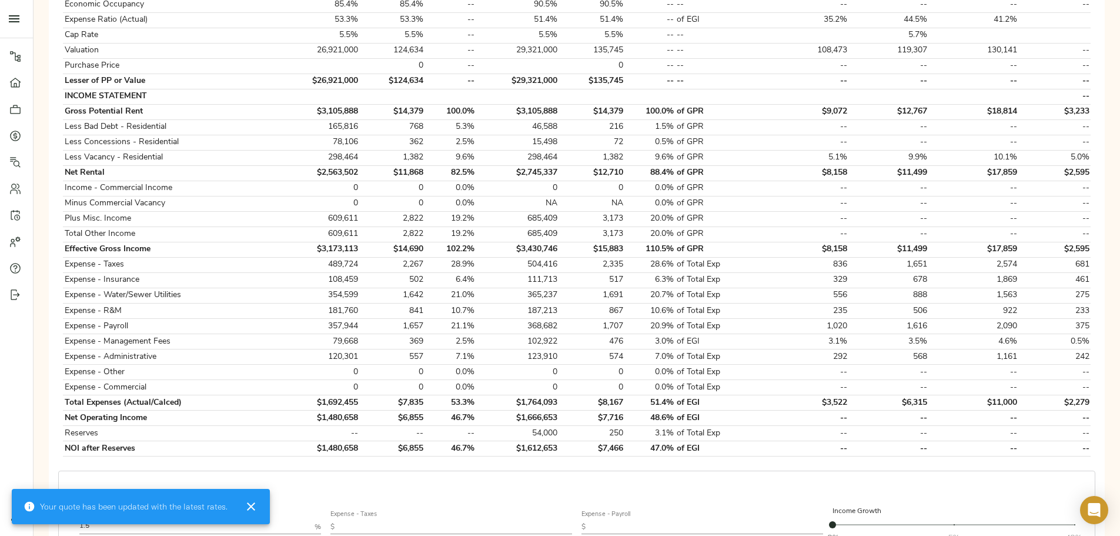
scroll to position [412, 0]
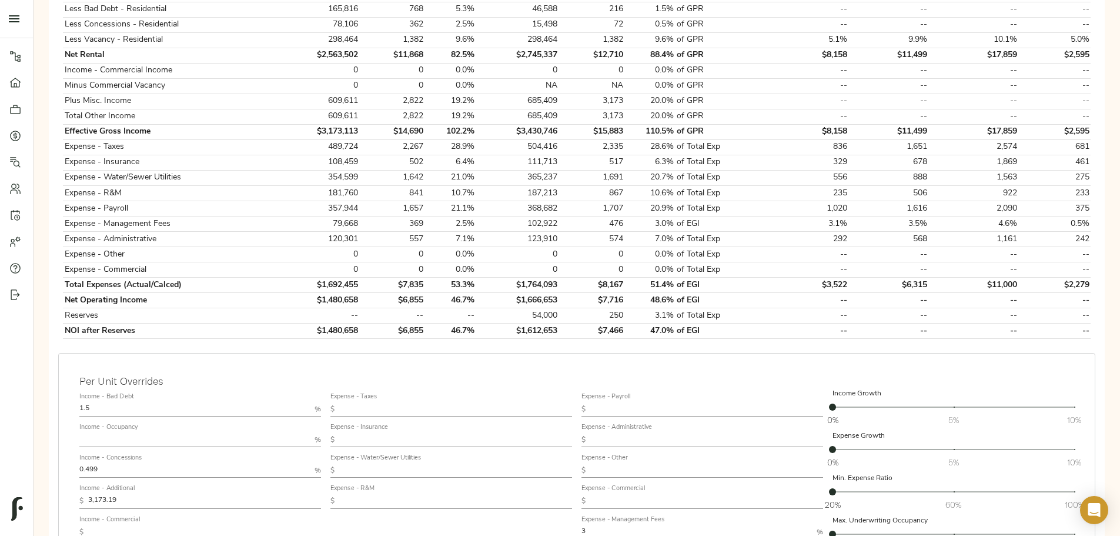
click at [276, 165] on input "1.5" at bounding box center [194, 409] width 231 height 14
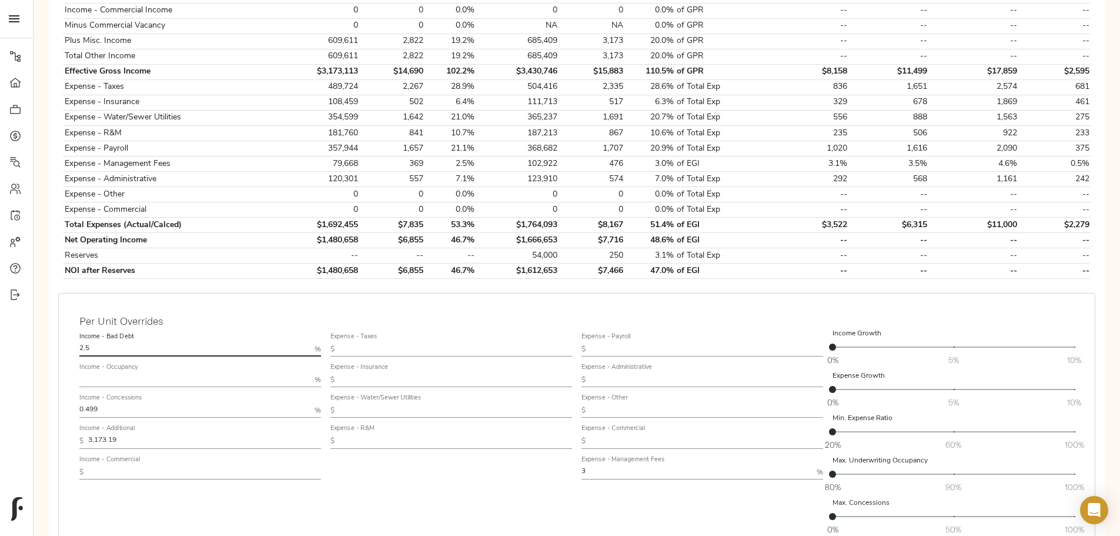
scroll to position [529, 0]
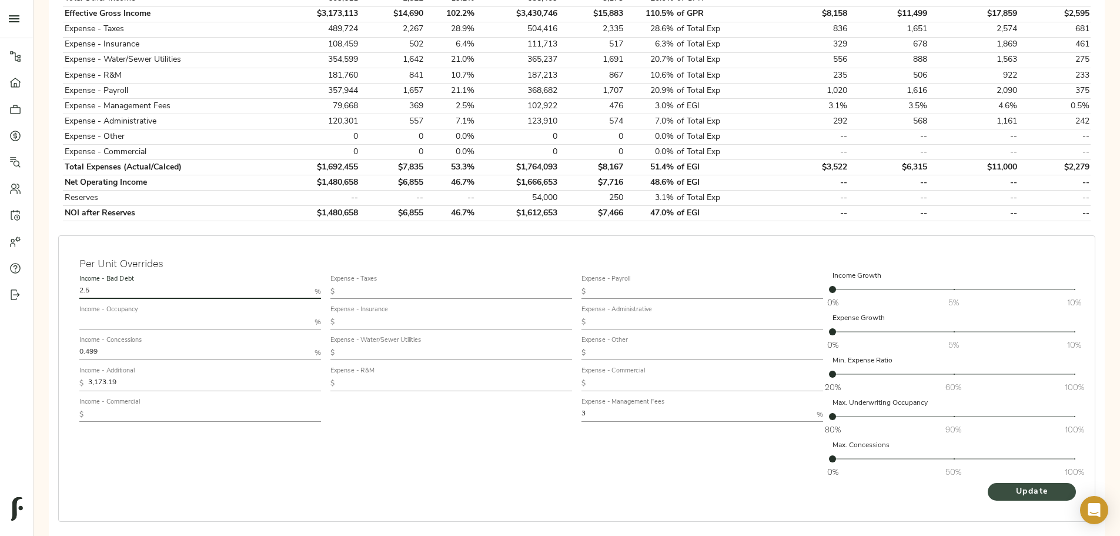
type input "2.5"
click at [440, 165] on span "Update" at bounding box center [1032, 492] width 65 height 15
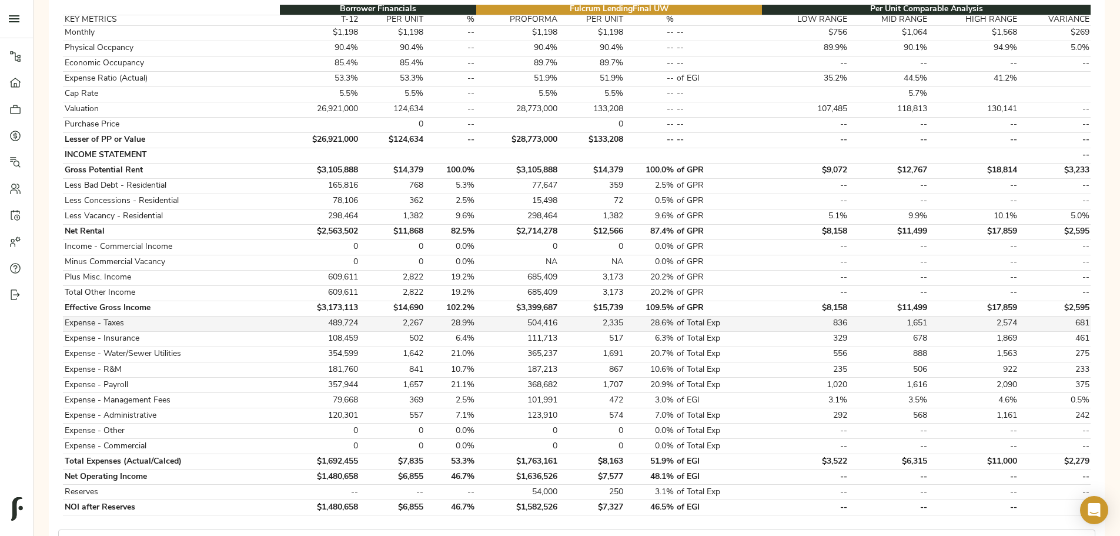
scroll to position [0, 0]
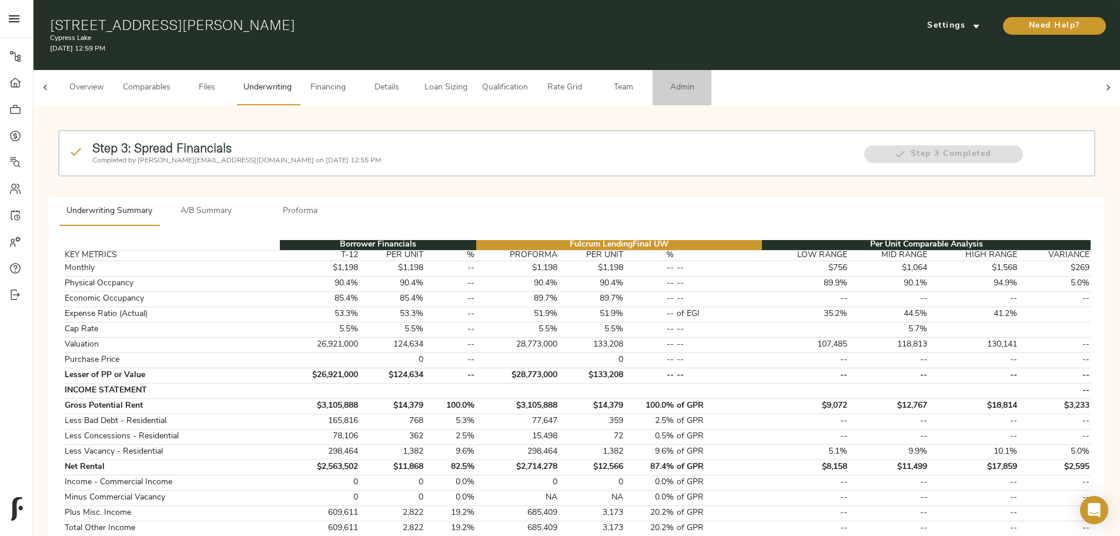
click at [440, 81] on span "Admin" at bounding box center [682, 88] width 45 height 15
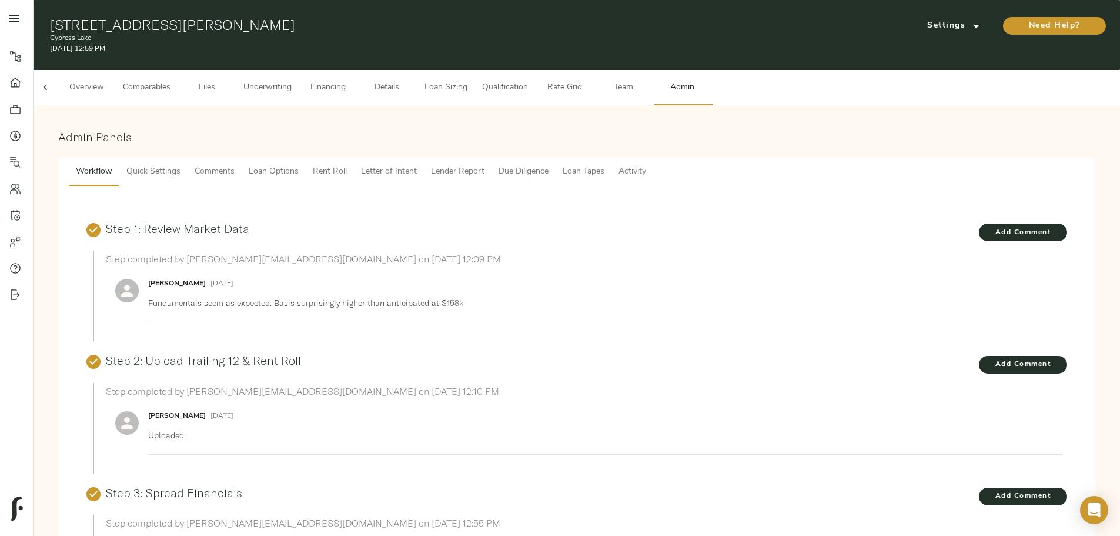
click at [440, 165] on span "Lender Report" at bounding box center [458, 172] width 54 height 15
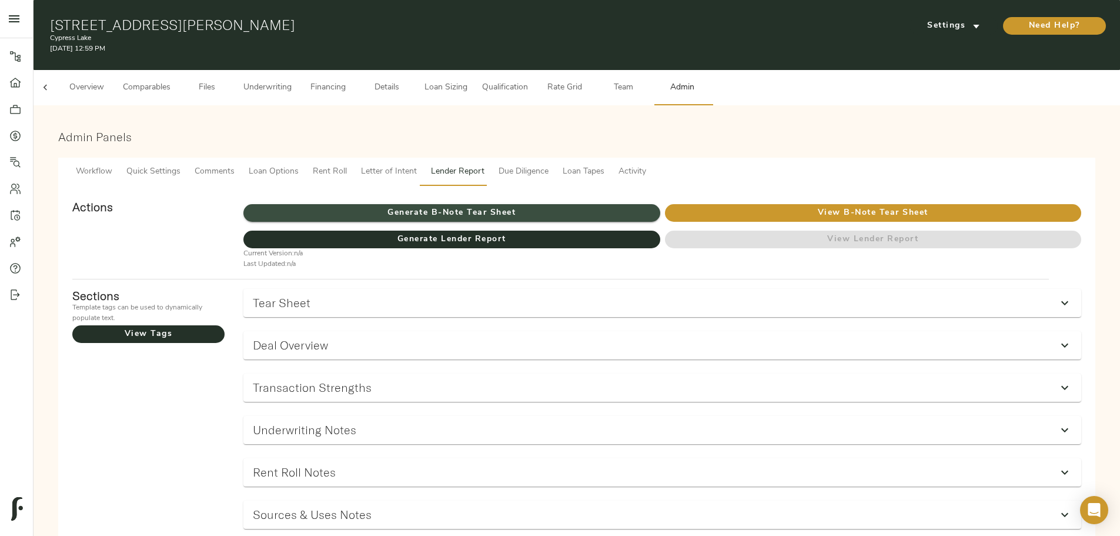
click at [440, 165] on span "Generate B-Note Tear Sheet" at bounding box center [451, 213] width 416 height 15
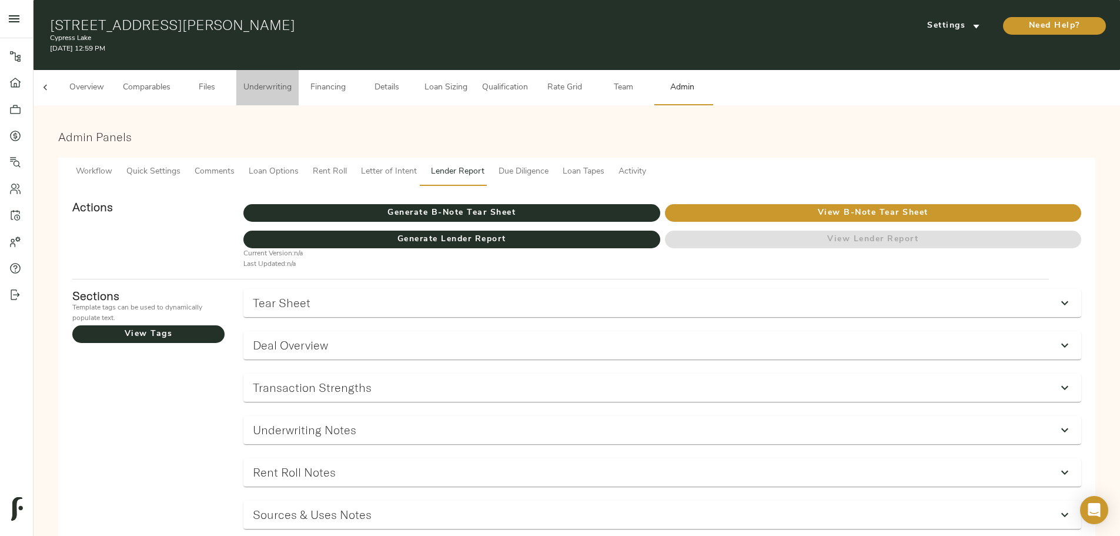
click at [292, 81] on span "Underwriting" at bounding box center [267, 88] width 48 height 15
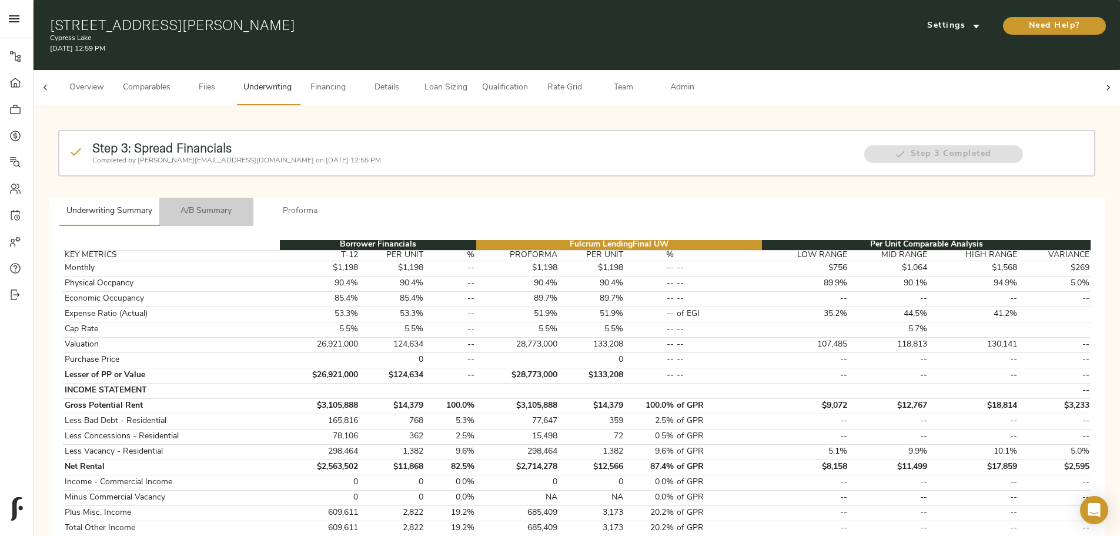
click at [246, 165] on span "A/B Summary" at bounding box center [206, 211] width 80 height 15
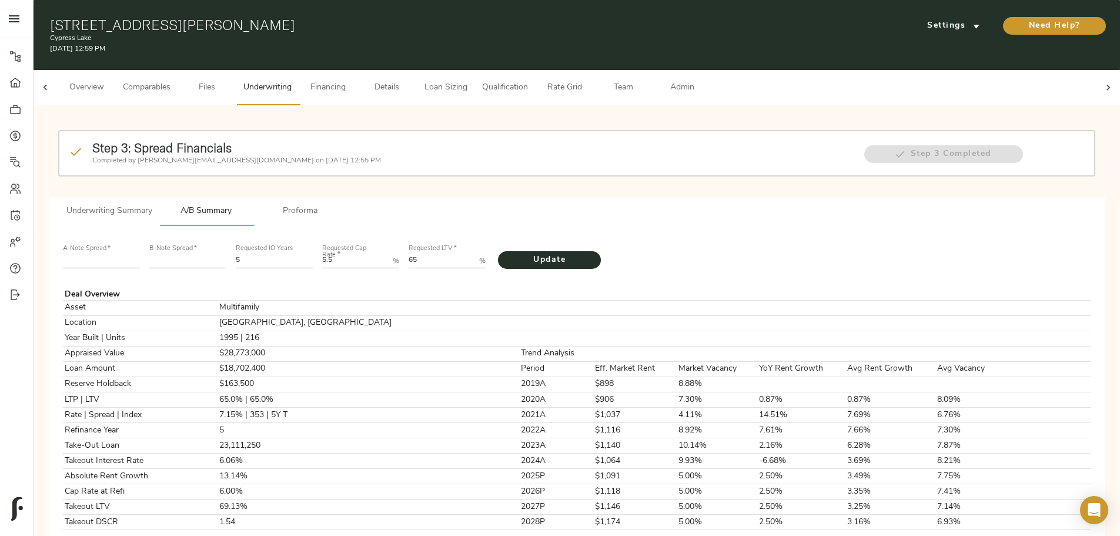
click at [140, 165] on input "number" at bounding box center [101, 261] width 77 height 14
type input "220"
click at [226, 165] on input "number" at bounding box center [187, 261] width 77 height 14
type input "3"
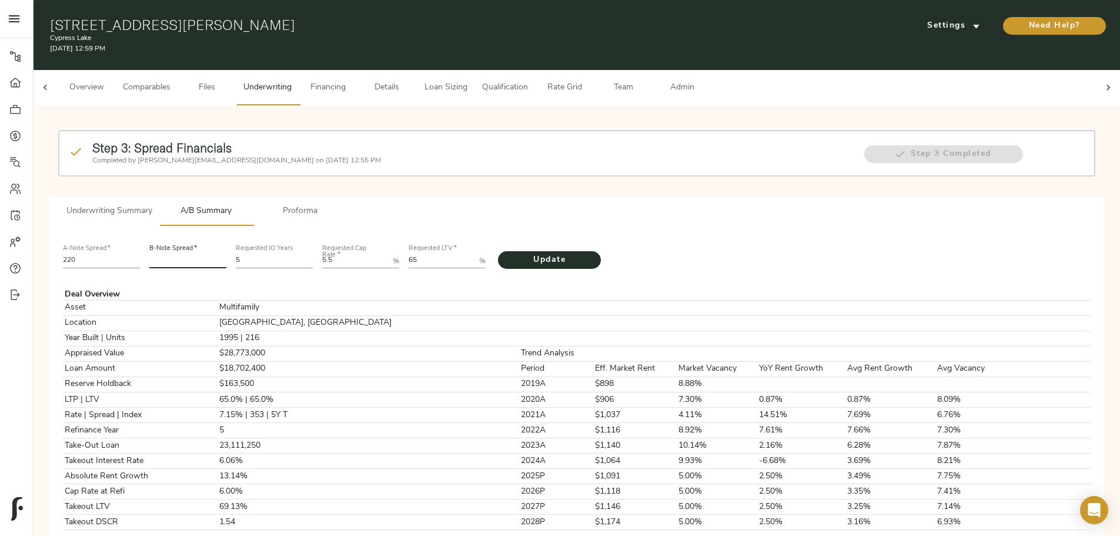
click at [226, 165] on input "number" at bounding box center [187, 261] width 77 height 14
type input "660"
click at [440, 165] on LTV "65" at bounding box center [442, 261] width 66 height 14
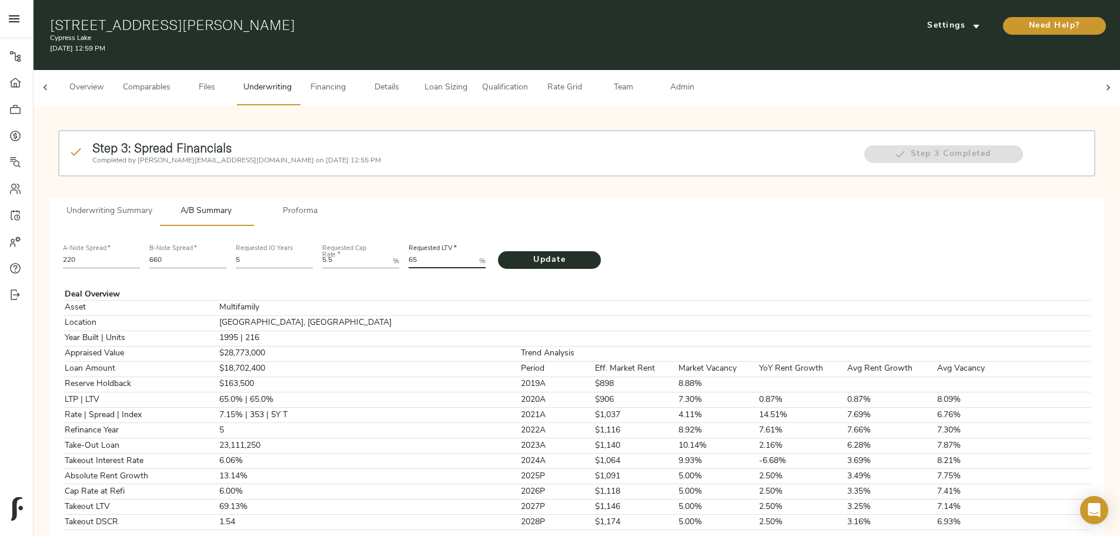
click at [440, 165] on LTV "65" at bounding box center [442, 261] width 66 height 14
type LTV "72.327"
click at [440, 165] on span "Update" at bounding box center [549, 260] width 79 height 15
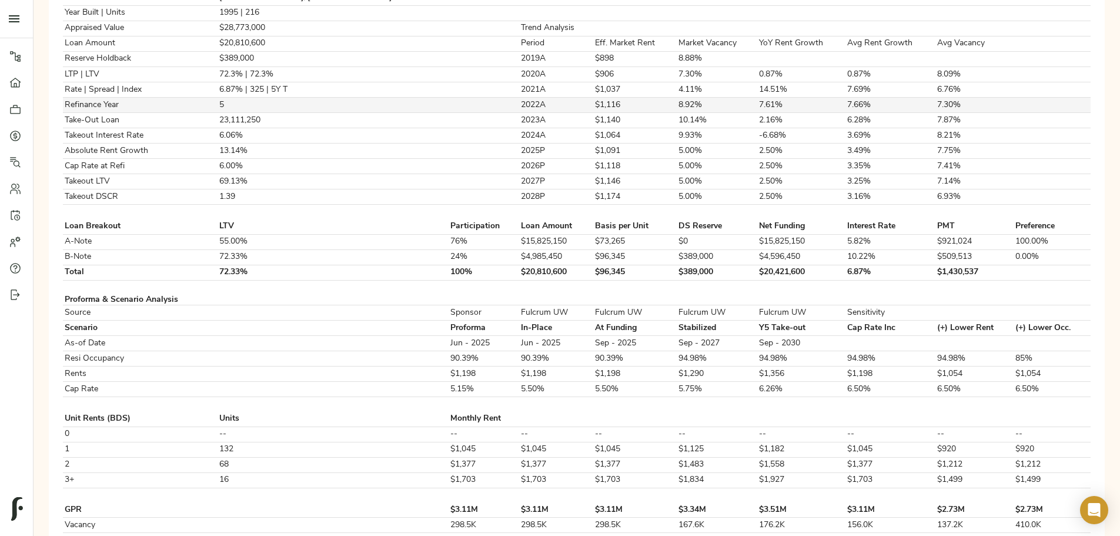
scroll to position [336, 0]
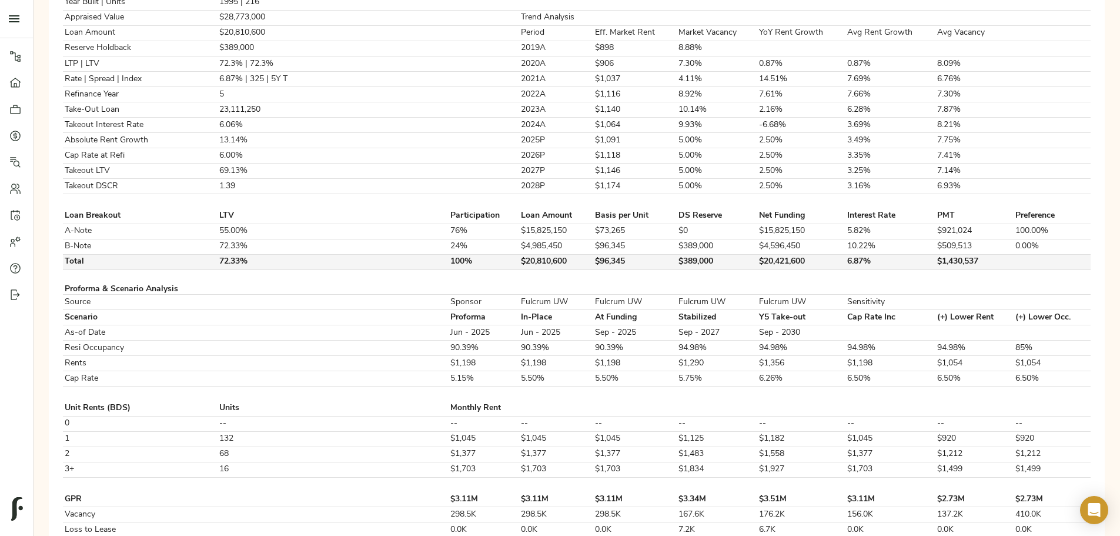
click at [440, 165] on td "$389,000" at bounding box center [717, 261] width 81 height 15
click at [172, 165] on div "Step 3: Spread Financials Completed by [PERSON_NAME][EMAIL_ADDRESS][DOMAIN_NAME…" at bounding box center [577, 381] width 1068 height 1204
click at [440, 165] on td "$389,000" at bounding box center [717, 261] width 81 height 15
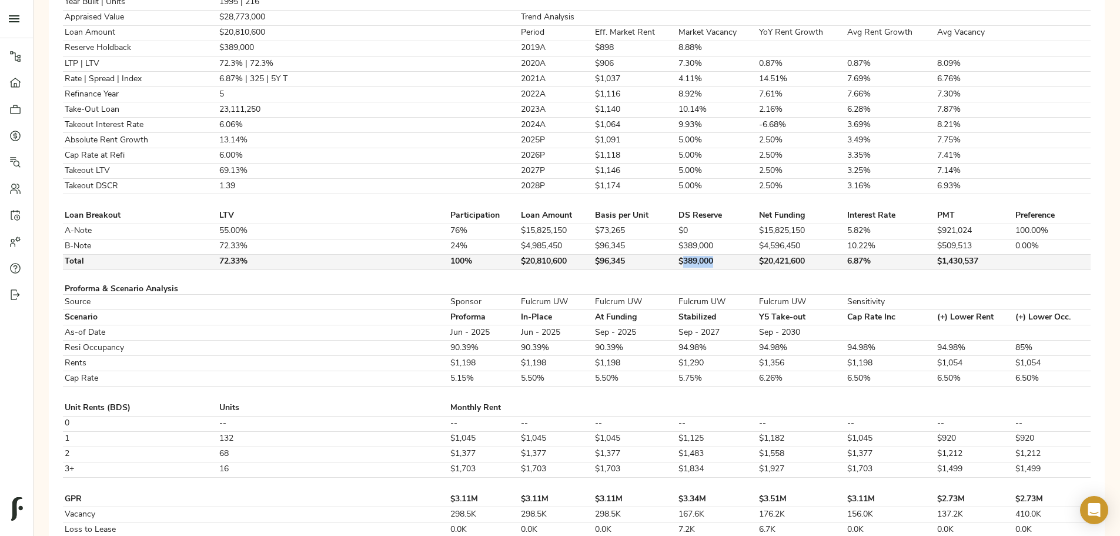
click at [440, 165] on td "$389,000" at bounding box center [717, 261] width 81 height 15
click at [245, 165] on div "Step 3: Spread Financials Completed by [PERSON_NAME][EMAIL_ADDRESS][DOMAIN_NAME…" at bounding box center [577, 381] width 1068 height 1204
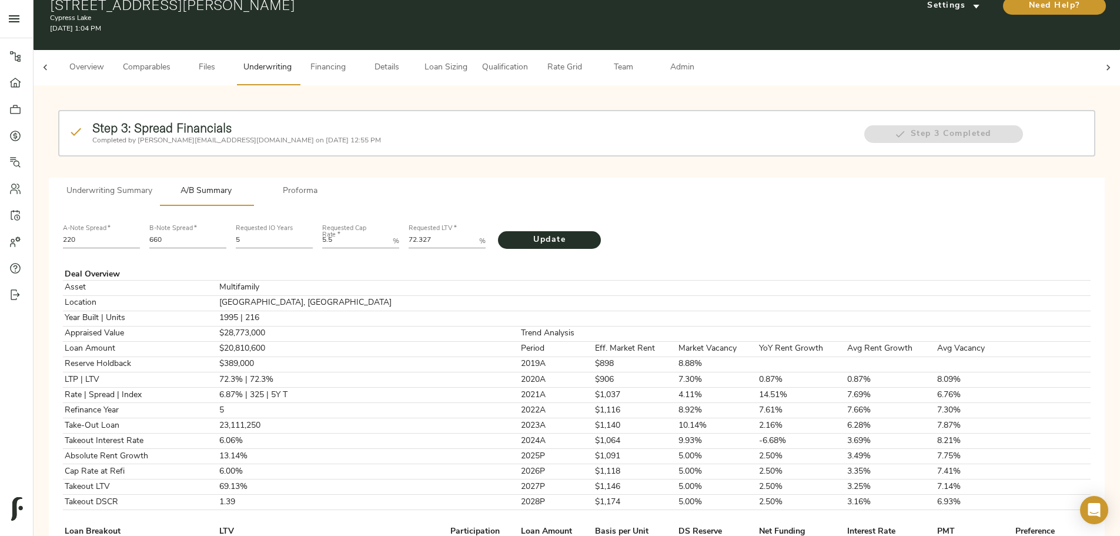
scroll to position [0, 0]
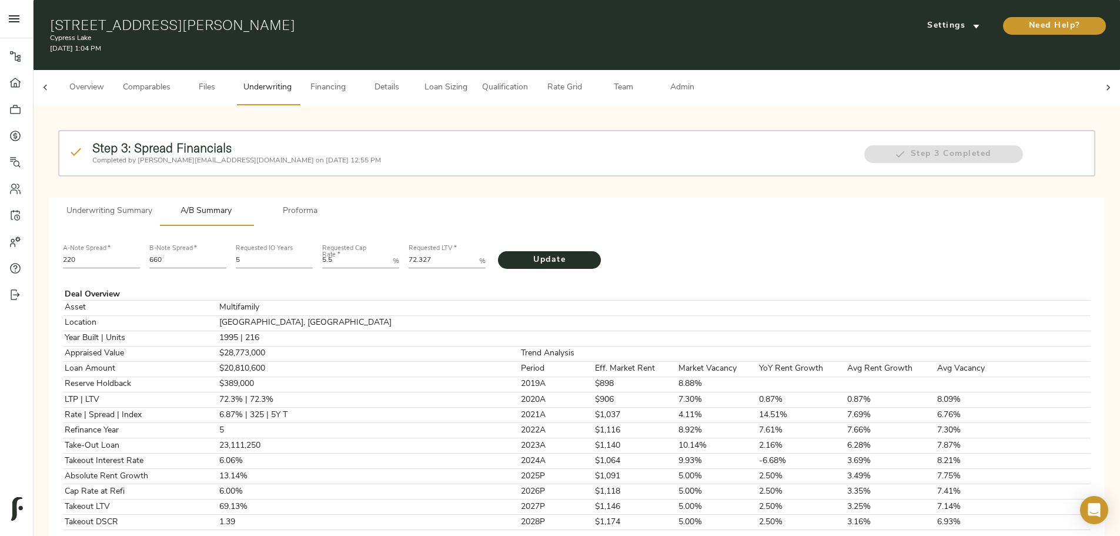
click at [152, 165] on span "Underwriting Summary" at bounding box center [109, 211] width 86 height 15
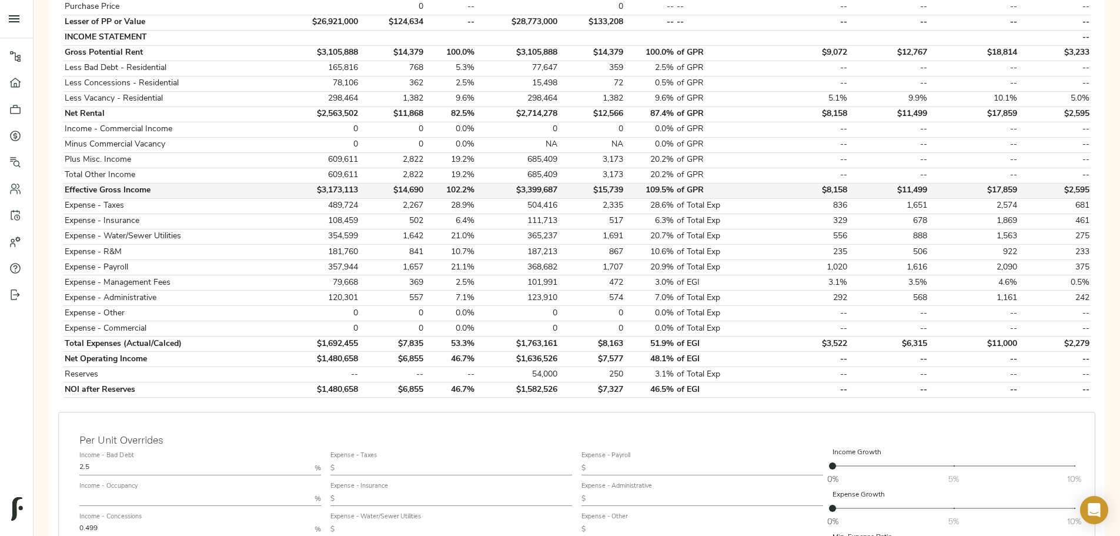
scroll to position [294, 0]
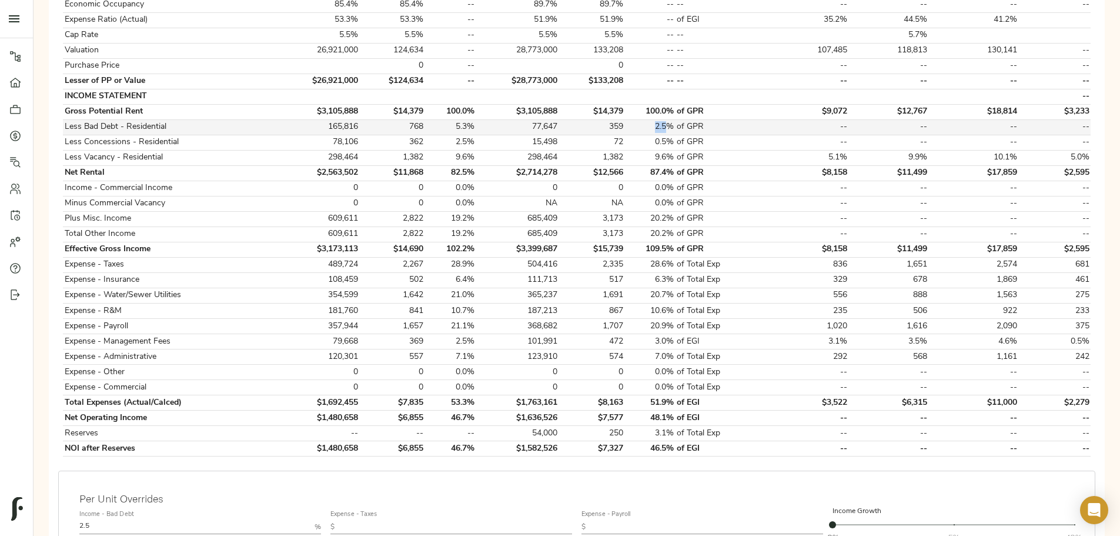
drag, startPoint x: 625, startPoint y: 117, endPoint x: 638, endPoint y: 118, distance: 13.6
click at [440, 119] on td "2.5%" at bounding box center [650, 126] width 51 height 15
click at [440, 119] on td "77,647" at bounding box center [517, 126] width 83 height 15
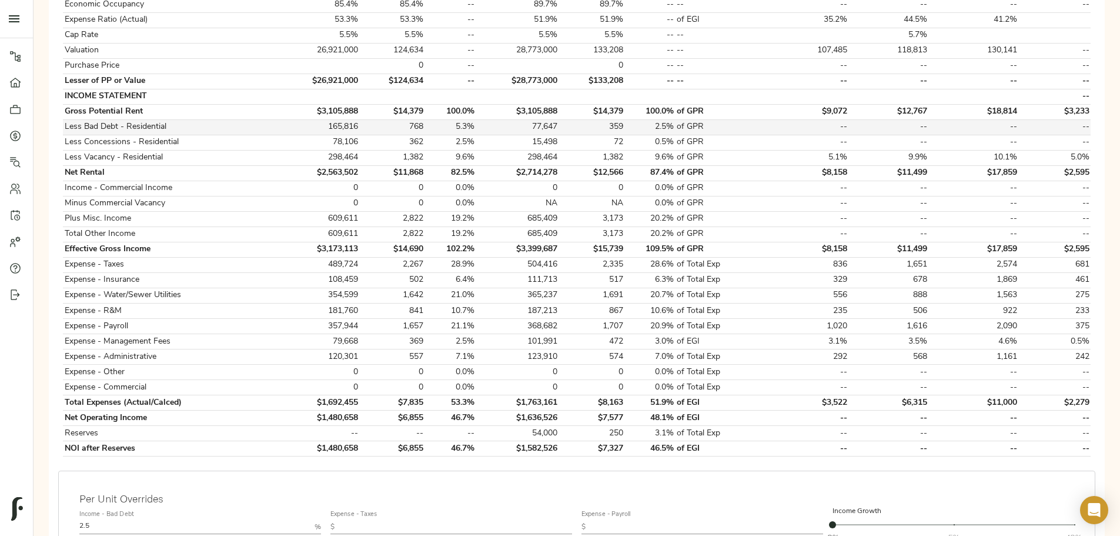
click at [360, 119] on td "165,816" at bounding box center [320, 126] width 80 height 15
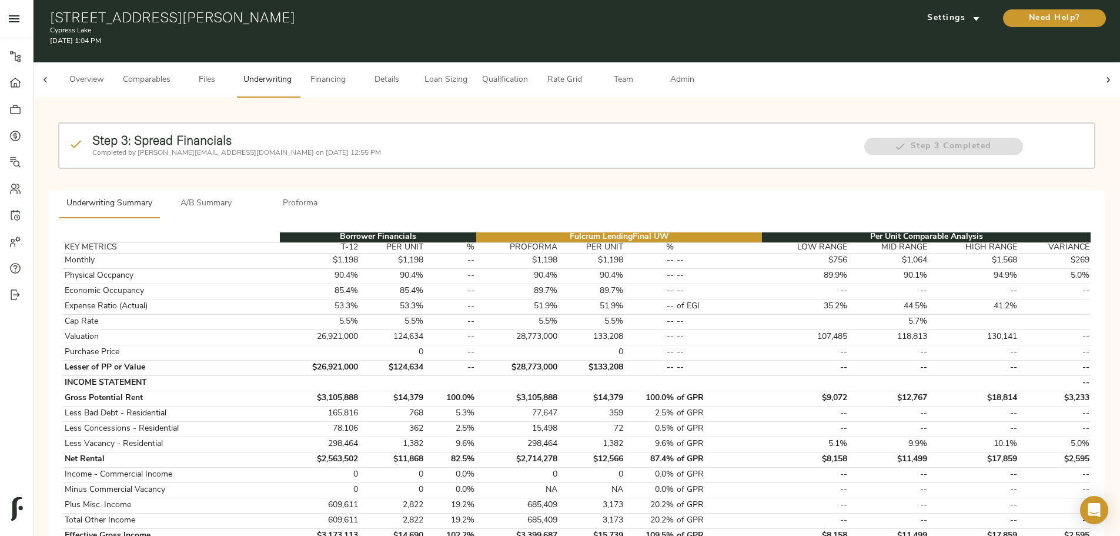
scroll to position [0, 0]
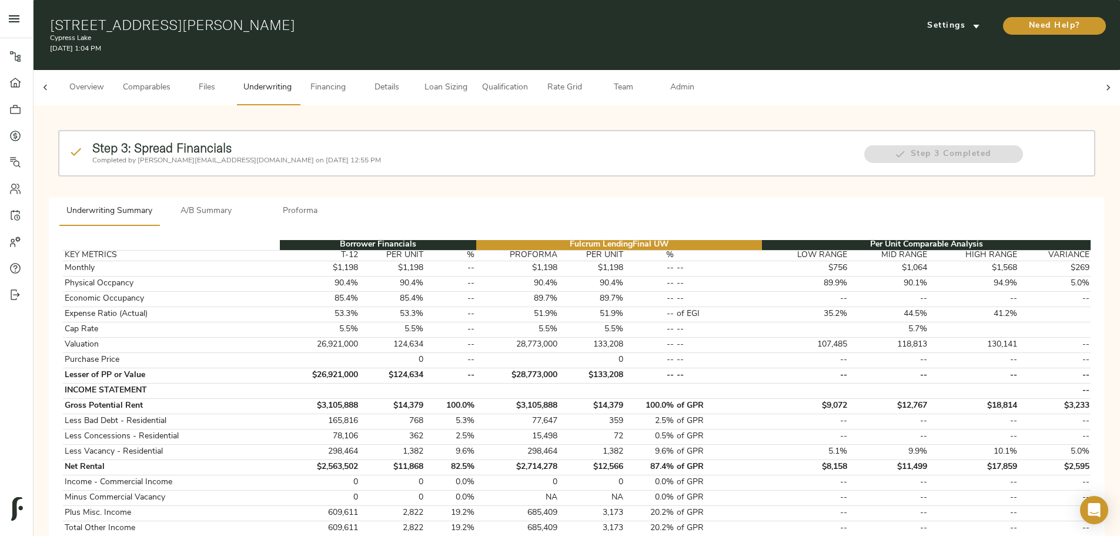
drag, startPoint x: 413, startPoint y: 191, endPoint x: 406, endPoint y: 197, distance: 9.6
click at [246, 165] on span "A/B Summary" at bounding box center [206, 211] width 80 height 15
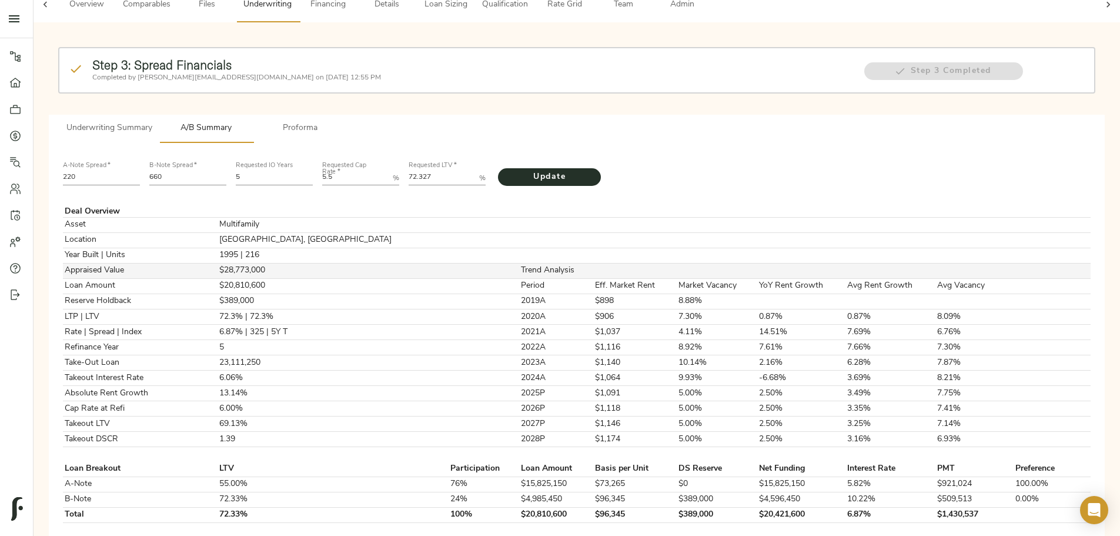
scroll to position [176, 0]
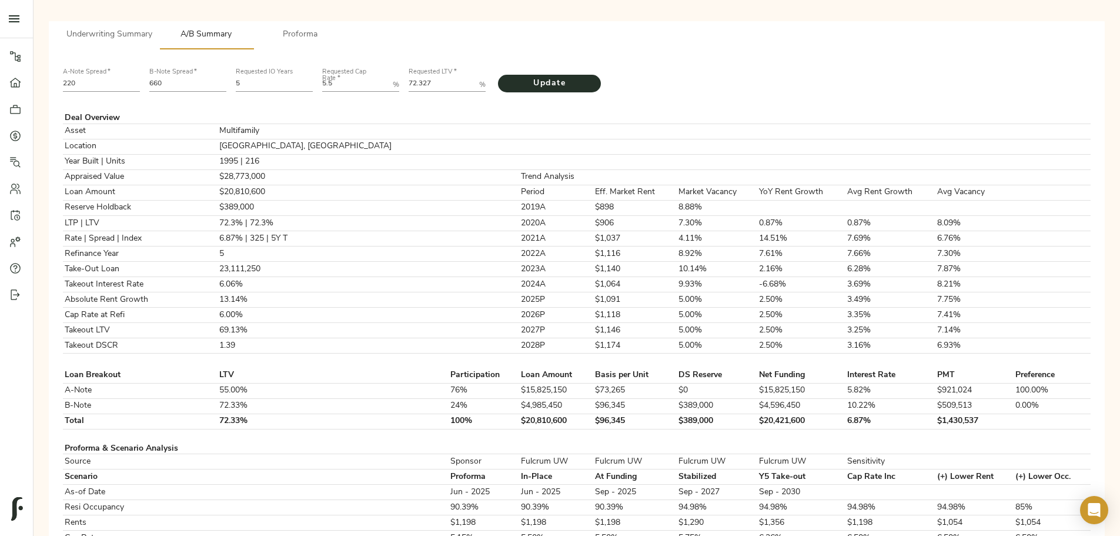
click at [226, 78] on input "660" at bounding box center [187, 85] width 77 height 14
type input "654"
click at [440, 78] on LTV "72.327" at bounding box center [442, 85] width 66 height 14
type LTV "71.887"
click at [440, 75] on button "Update" at bounding box center [549, 84] width 103 height 18
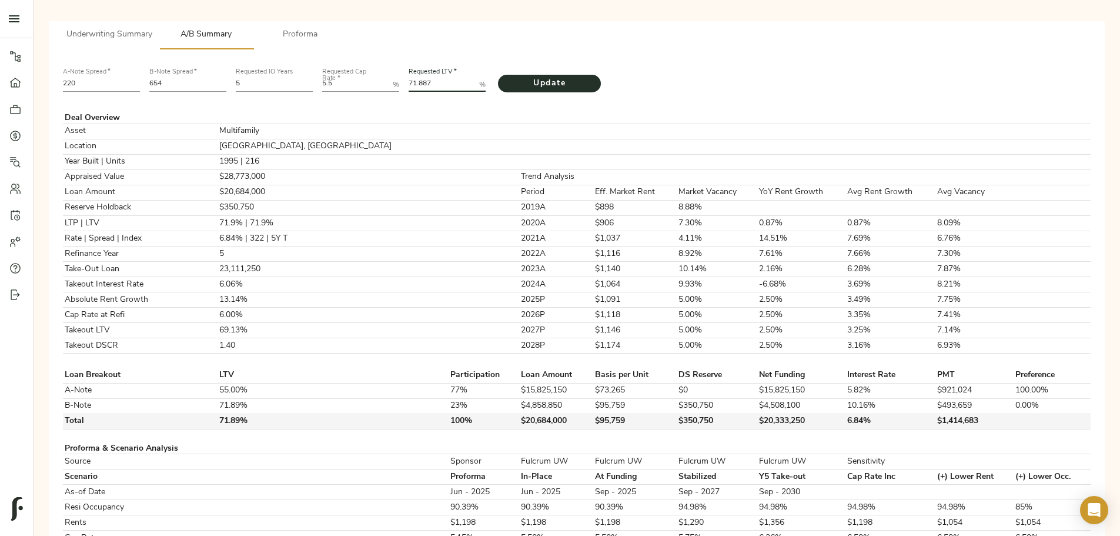
click at [440, 165] on td "$350,750" at bounding box center [717, 420] width 81 height 15
copy td "$350,750"
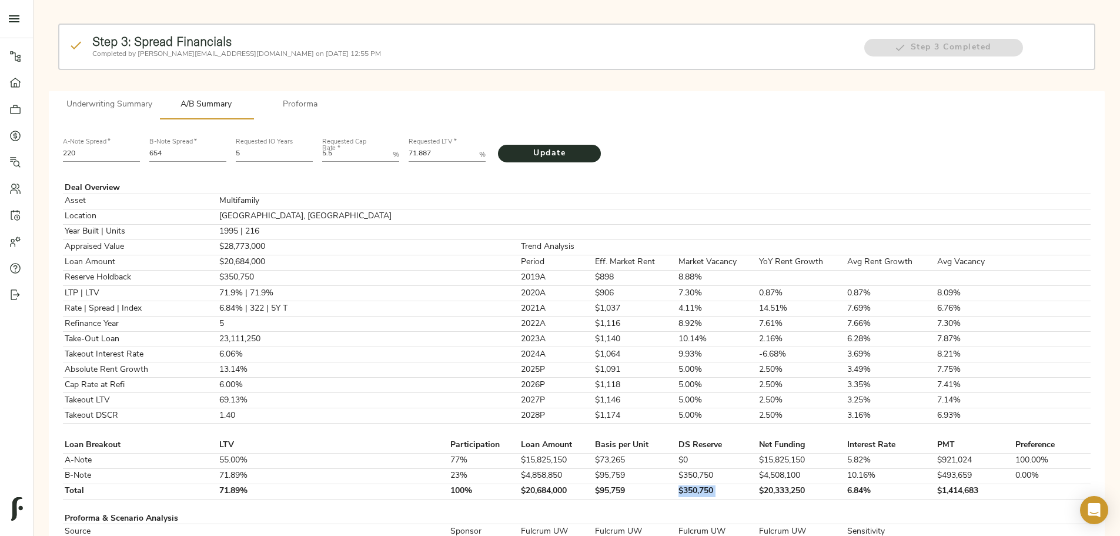
scroll to position [0, 0]
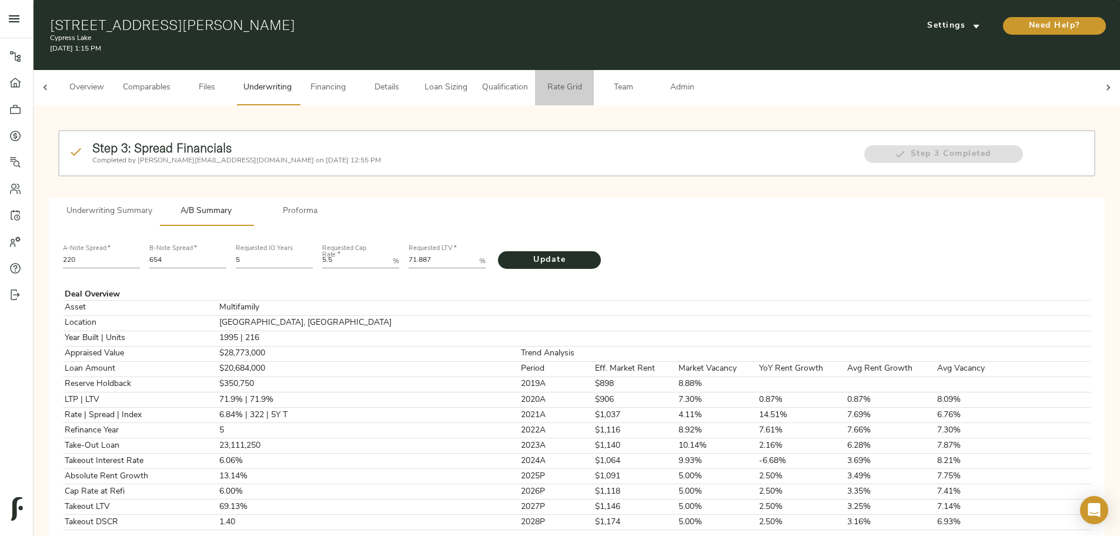
click at [440, 81] on span "Rate Grid" at bounding box center [564, 88] width 45 height 15
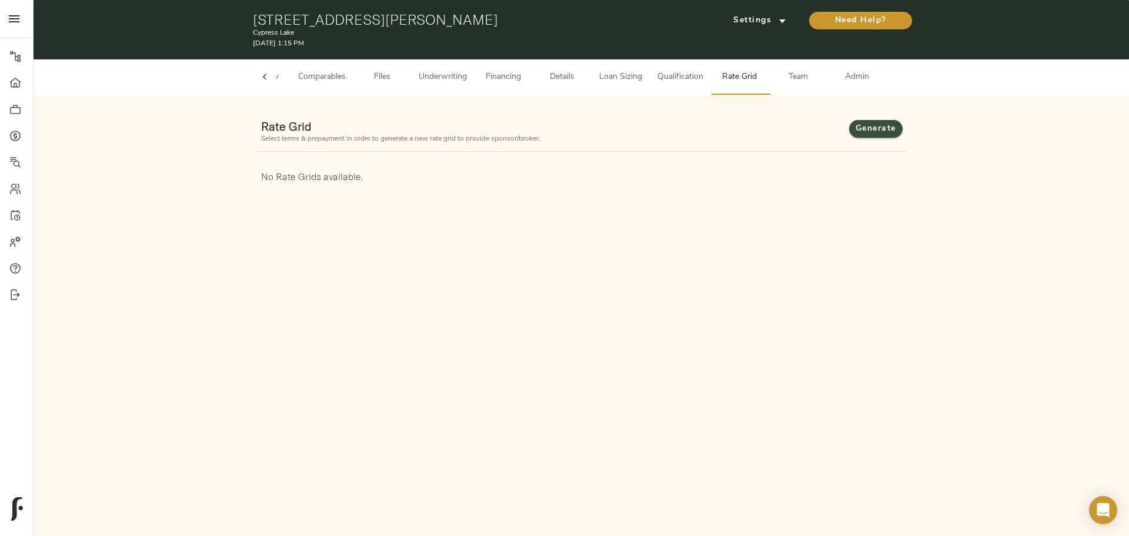
click at [440, 129] on span "Generate" at bounding box center [876, 129] width 30 height 15
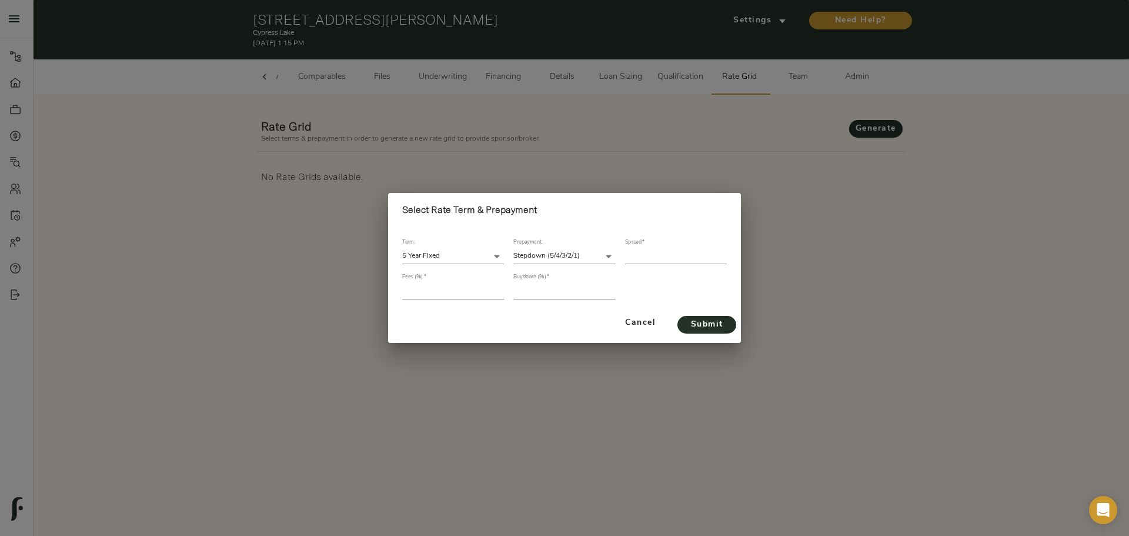
click at [408, 165] on input "number" at bounding box center [453, 291] width 102 height 16
click at [440, 165] on input "number" at bounding box center [676, 256] width 102 height 16
type input "322"
click at [440, 165] on input "number" at bounding box center [453, 291] width 102 height 16
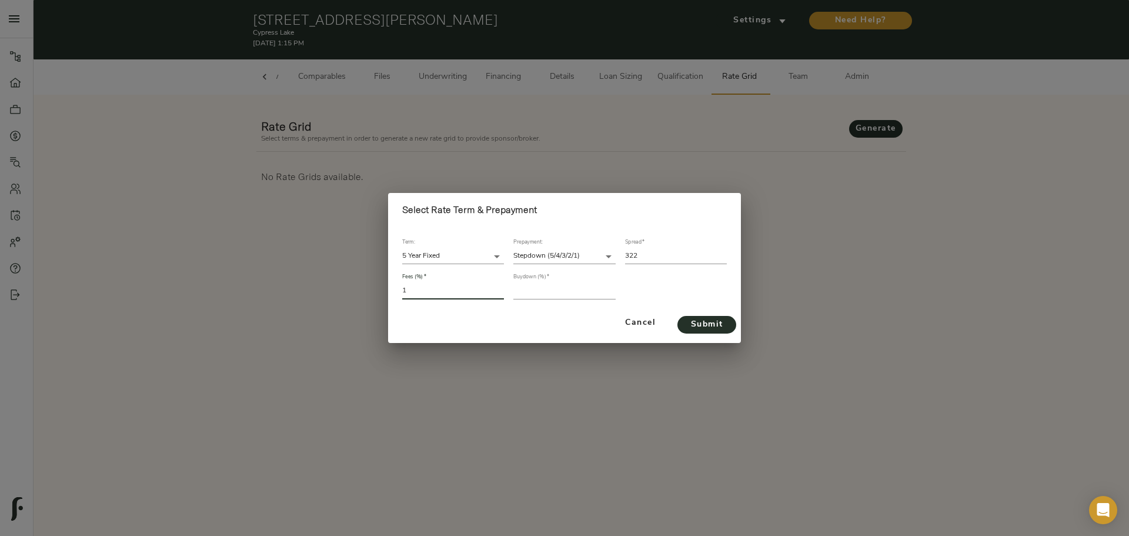
type input "1"
click at [440, 165] on input "number" at bounding box center [564, 291] width 102 height 16
type input "2"
click at [440, 165] on button "Submit" at bounding box center [706, 325] width 59 height 18
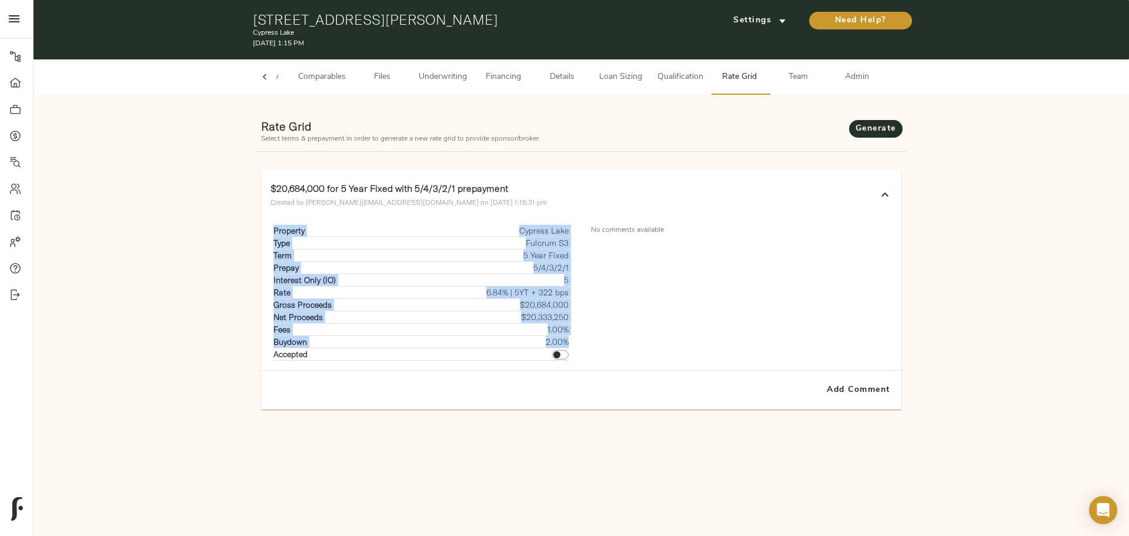
drag, startPoint x: 269, startPoint y: 230, endPoint x: 569, endPoint y: 337, distance: 318.4
click at [440, 165] on div "Property Cypress Lake Type Fulcrum S3 Term 5 Year Fixed Prepay 5/4/3/2/1 Intere…" at bounding box center [421, 292] width 320 height 155
click at [281, 165] on strong "Type" at bounding box center [281, 243] width 16 height 11
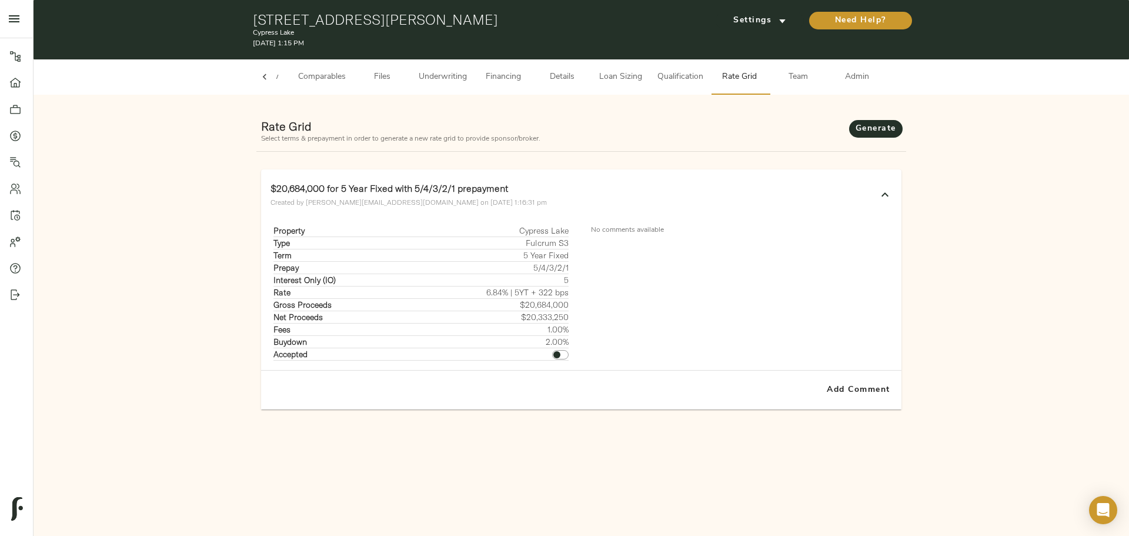
click at [440, 67] on button "Underwriting" at bounding box center [443, 76] width 62 height 35
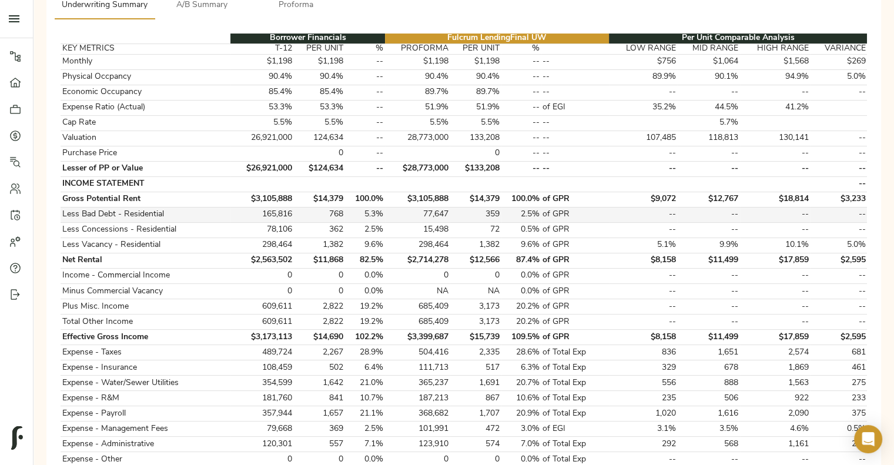
scroll to position [195, 0]
